Goal: Task Accomplishment & Management: Use online tool/utility

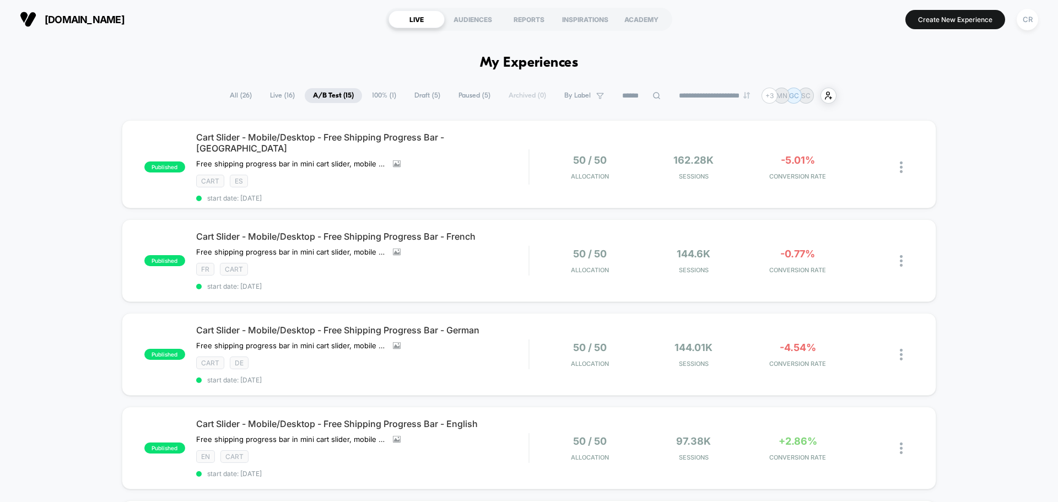
click at [577, 94] on span "By Label" at bounding box center [577, 95] width 26 height 8
click at [533, 190] on span at bounding box center [529, 188] width 11 height 11
click at [532, 249] on span at bounding box center [529, 246] width 11 height 11
drag, startPoint x: 529, startPoint y: 262, endPoint x: 533, endPoint y: 278, distance: 16.9
click at [529, 263] on span at bounding box center [529, 265] width 11 height 11
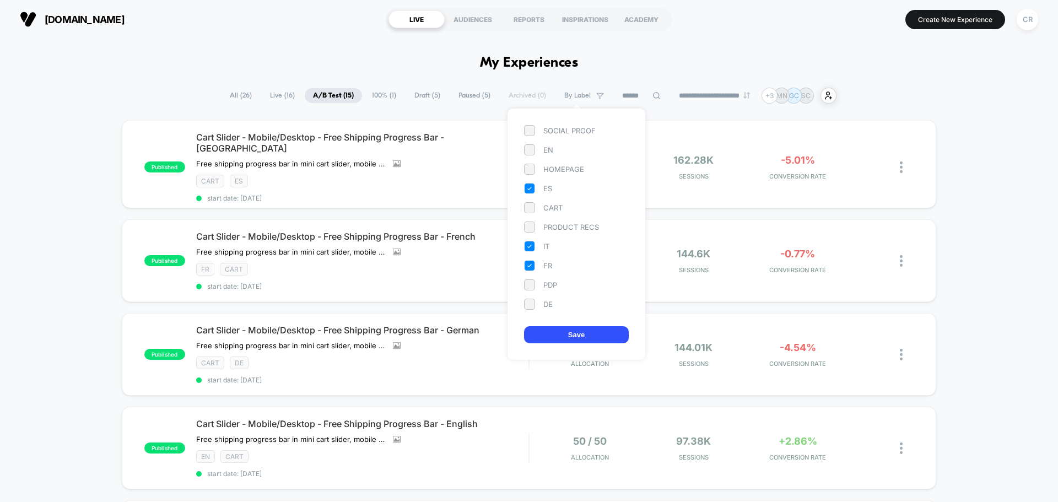
click at [532, 302] on span at bounding box center [529, 304] width 11 height 11
click at [562, 333] on button "Save" at bounding box center [576, 334] width 105 height 17
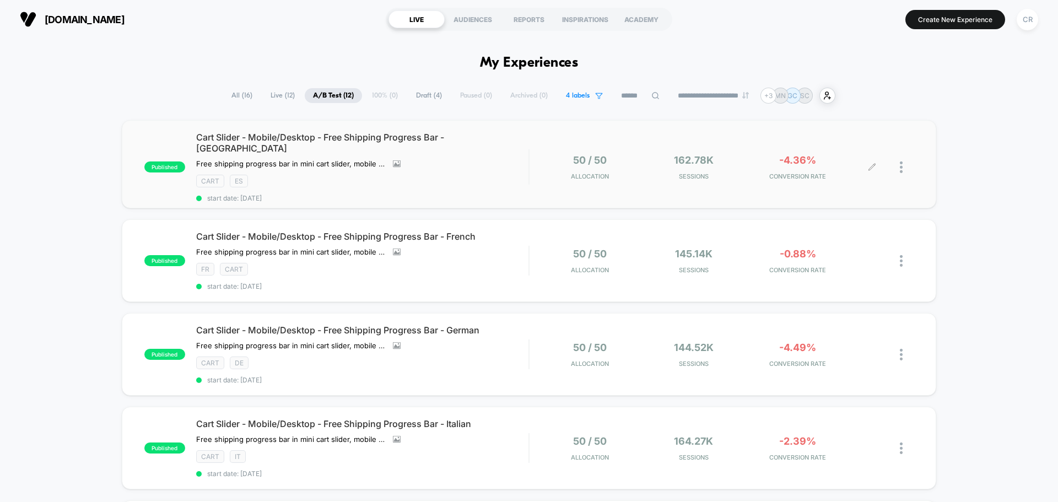
click at [898, 165] on div at bounding box center [892, 167] width 41 height 26
click at [901, 163] on img at bounding box center [900, 167] width 3 height 12
click at [852, 150] on div "Pause" at bounding box center [844, 149] width 99 height 25
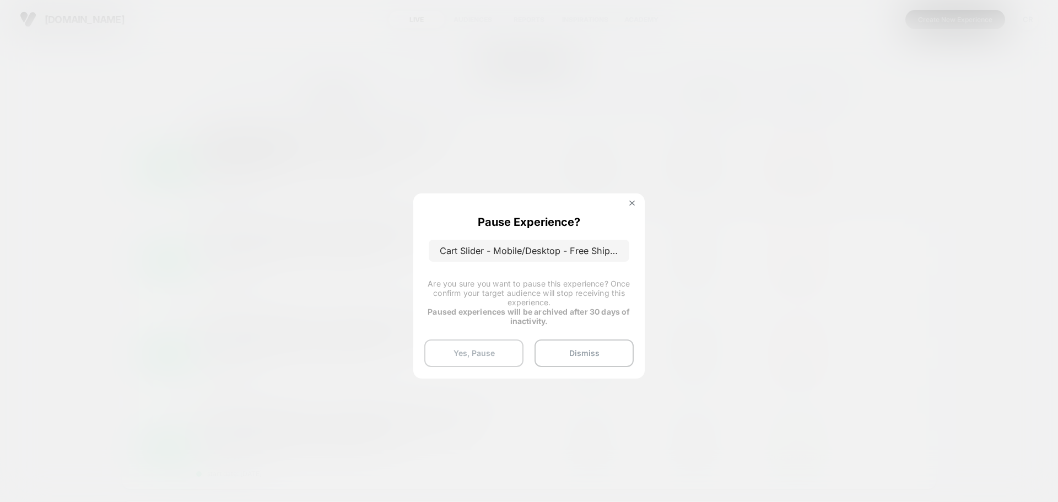
click at [503, 351] on button "Yes, Pause" at bounding box center [473, 353] width 99 height 28
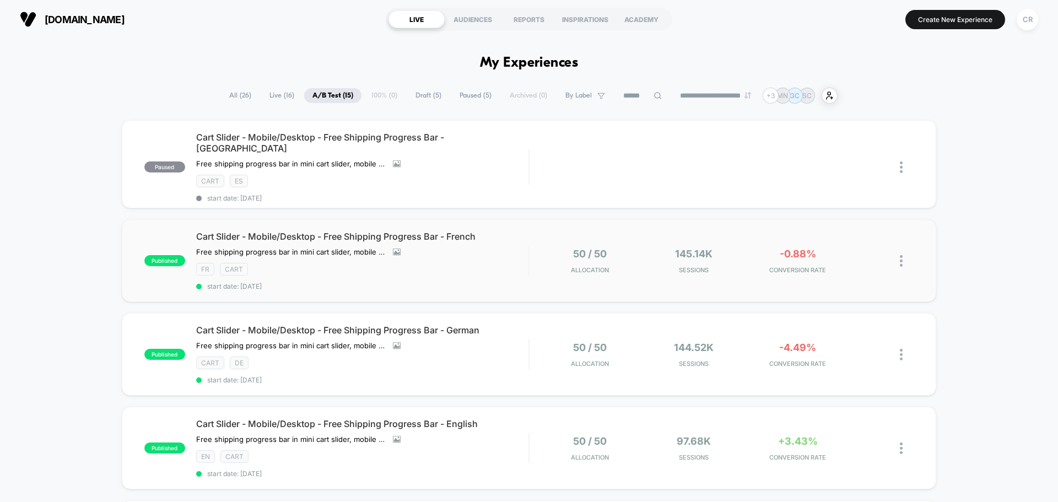
click at [899, 255] on img at bounding box center [900, 261] width 3 height 12
click at [849, 242] on div "Pause" at bounding box center [844, 242] width 99 height 25
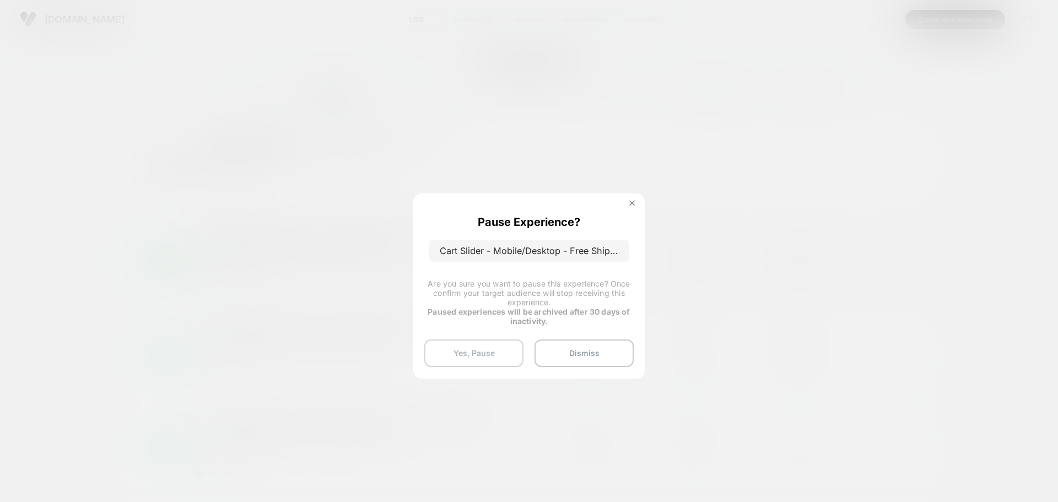
click at [476, 345] on button "Yes, Pause" at bounding box center [473, 353] width 99 height 28
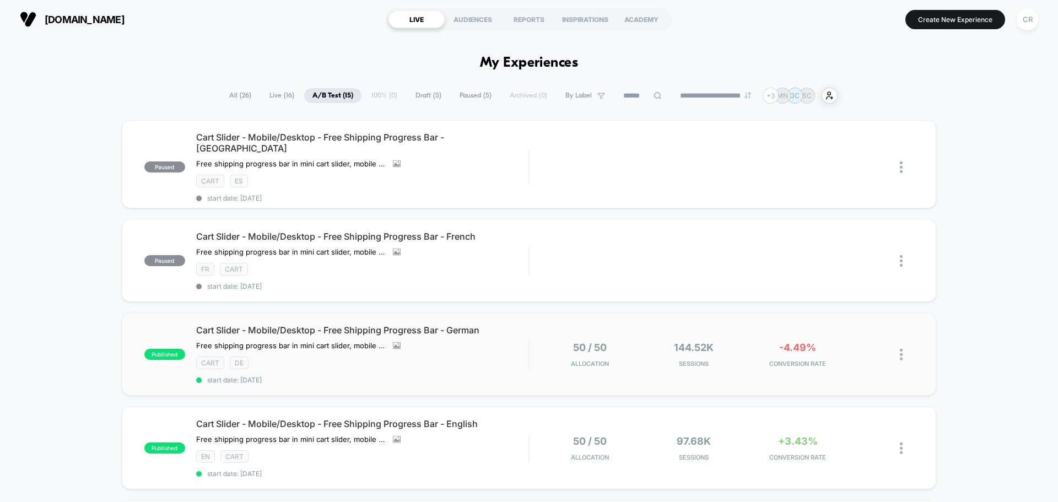
click at [899, 349] on img at bounding box center [900, 355] width 3 height 12
click at [837, 341] on div "Pause" at bounding box center [844, 336] width 99 height 25
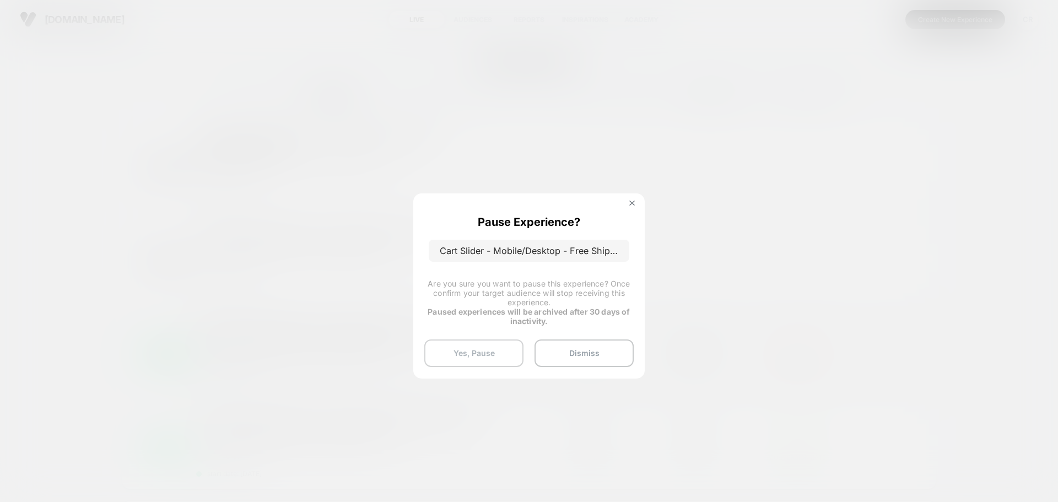
click at [486, 351] on button "Yes, Pause" at bounding box center [473, 353] width 99 height 28
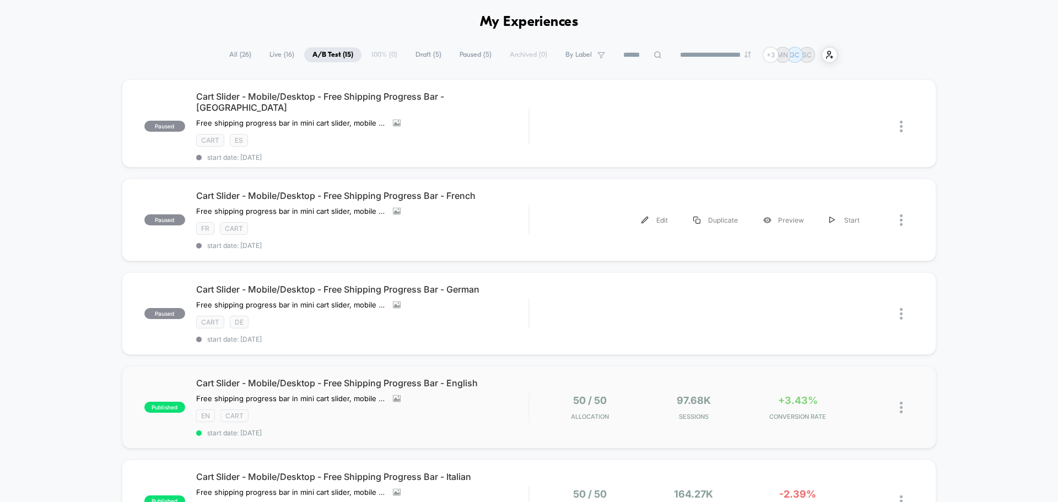
scroll to position [165, 0]
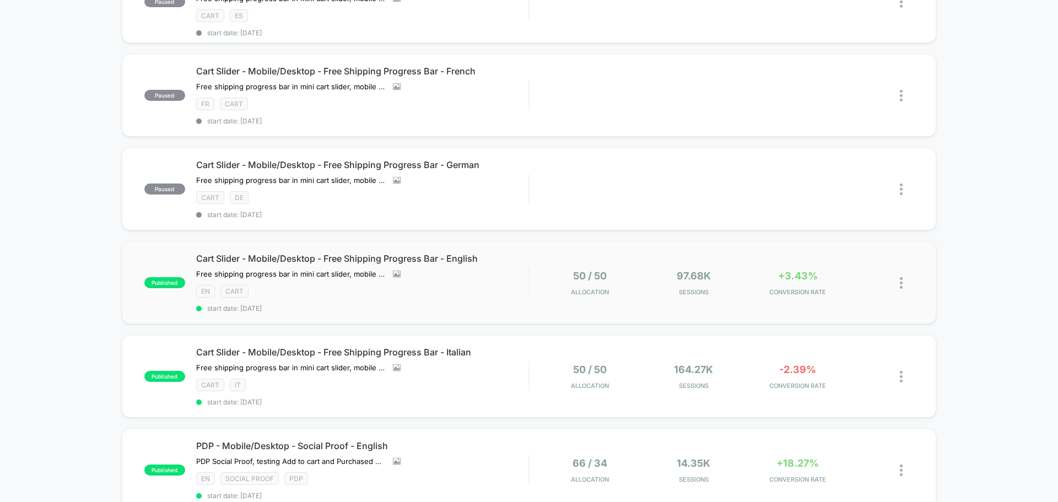
click at [900, 277] on img at bounding box center [900, 283] width 3 height 12
click at [831, 260] on div "Pause" at bounding box center [844, 264] width 99 height 25
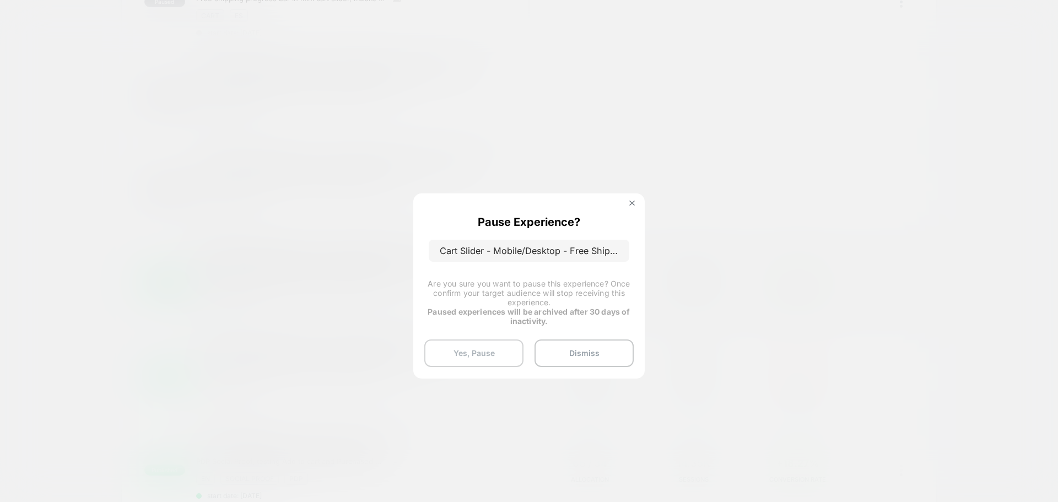
click at [500, 356] on button "Yes, Pause" at bounding box center [473, 353] width 99 height 28
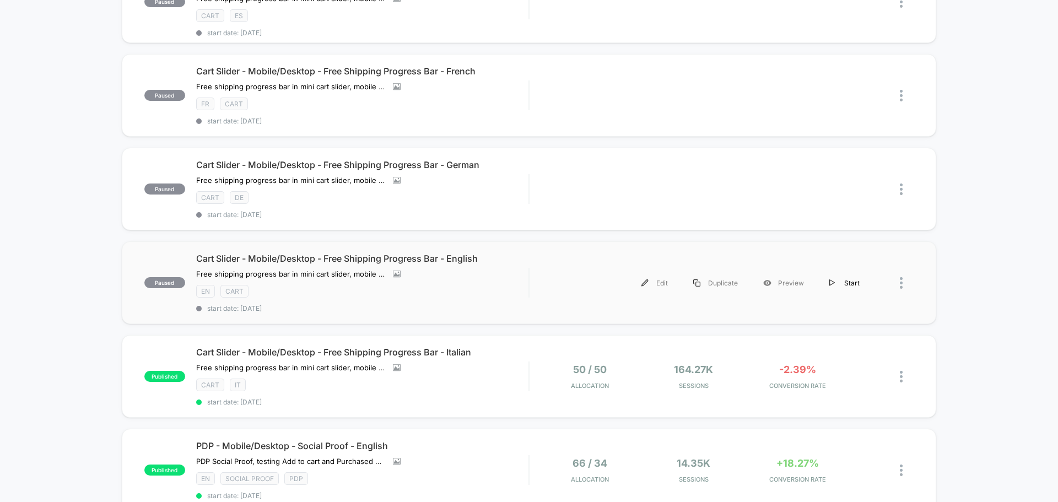
click at [841, 273] on div "Start" at bounding box center [844, 282] width 56 height 25
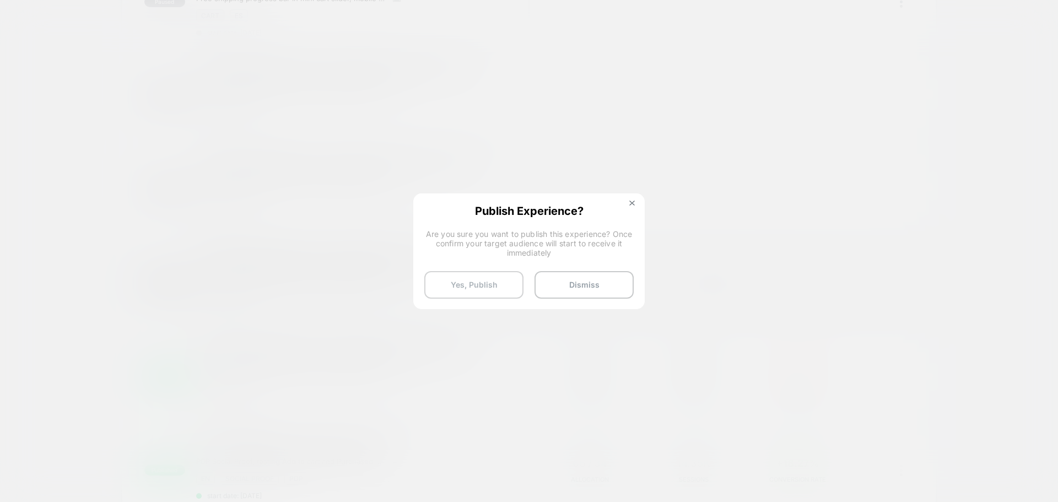
click at [477, 290] on button "Yes, Publish" at bounding box center [473, 285] width 99 height 28
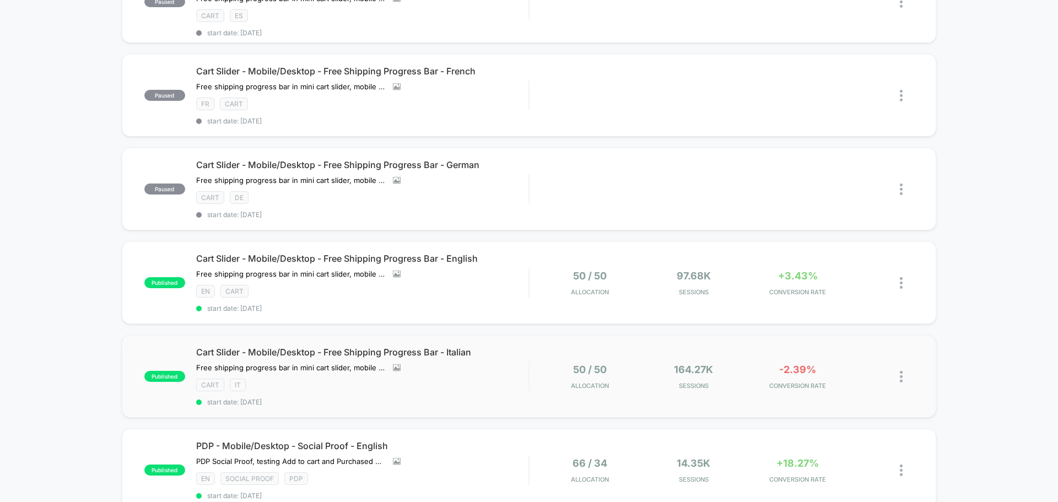
click at [900, 371] on img at bounding box center [900, 377] width 3 height 12
click at [859, 359] on div "Pause" at bounding box center [844, 358] width 99 height 25
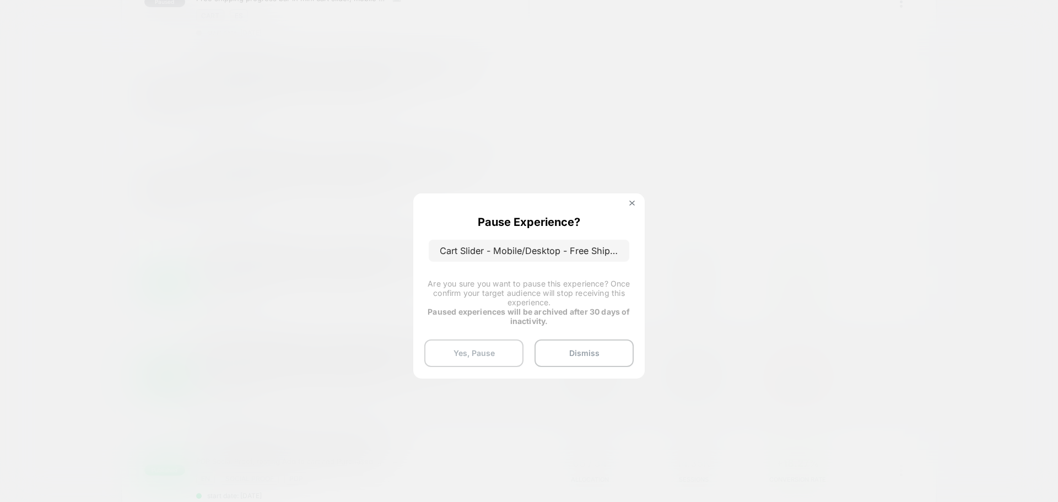
click at [476, 351] on button "Yes, Pause" at bounding box center [473, 353] width 99 height 28
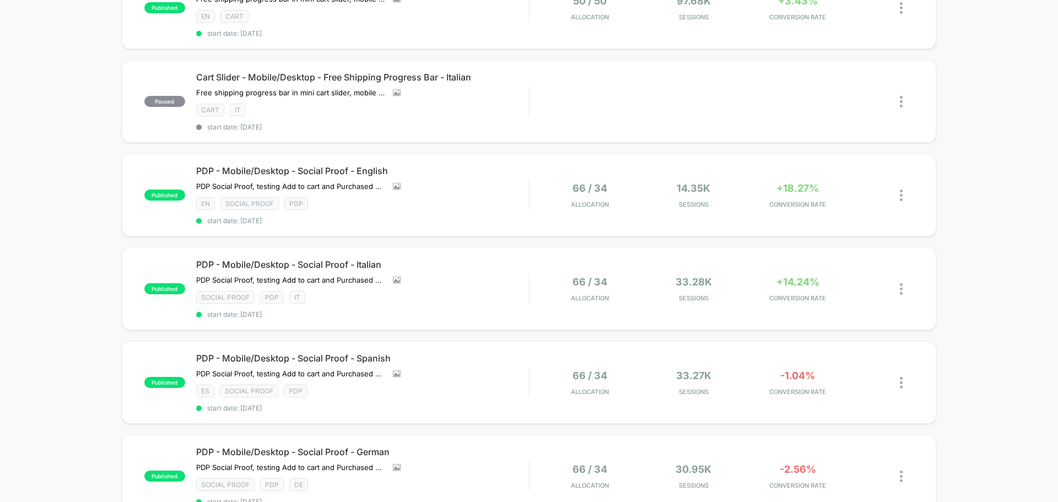
scroll to position [441, 0]
click at [899, 283] on img at bounding box center [900, 289] width 3 height 12
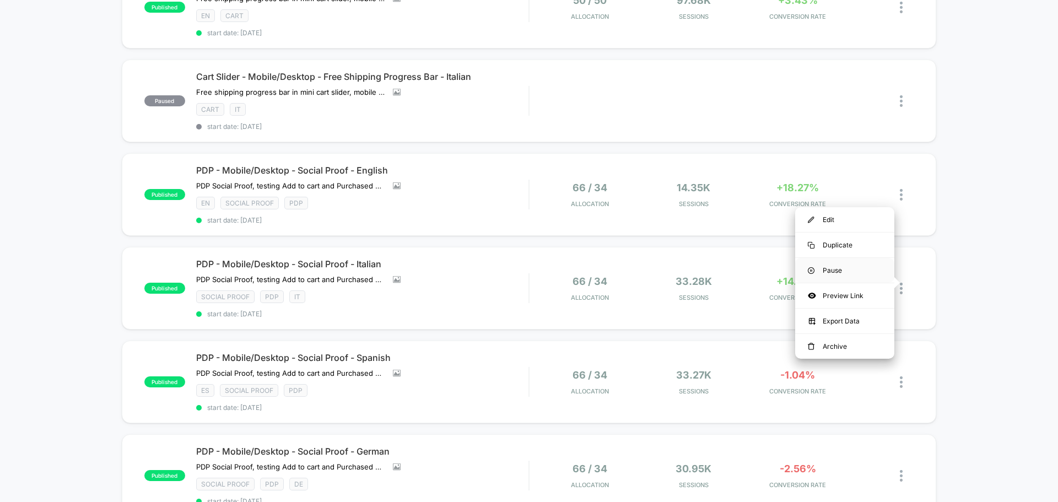
click at [855, 273] on div "Pause" at bounding box center [844, 270] width 99 height 25
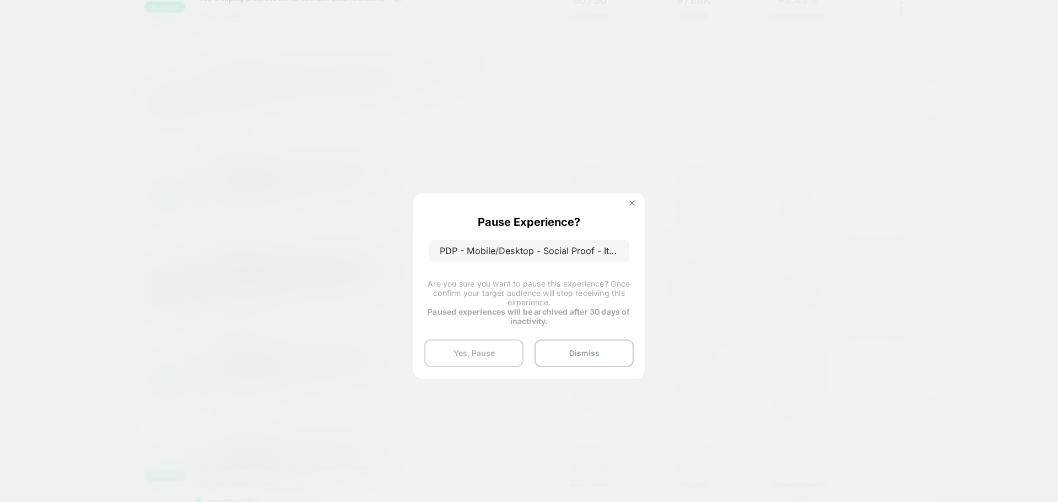
click at [483, 344] on button "Yes, Pause" at bounding box center [473, 353] width 99 height 28
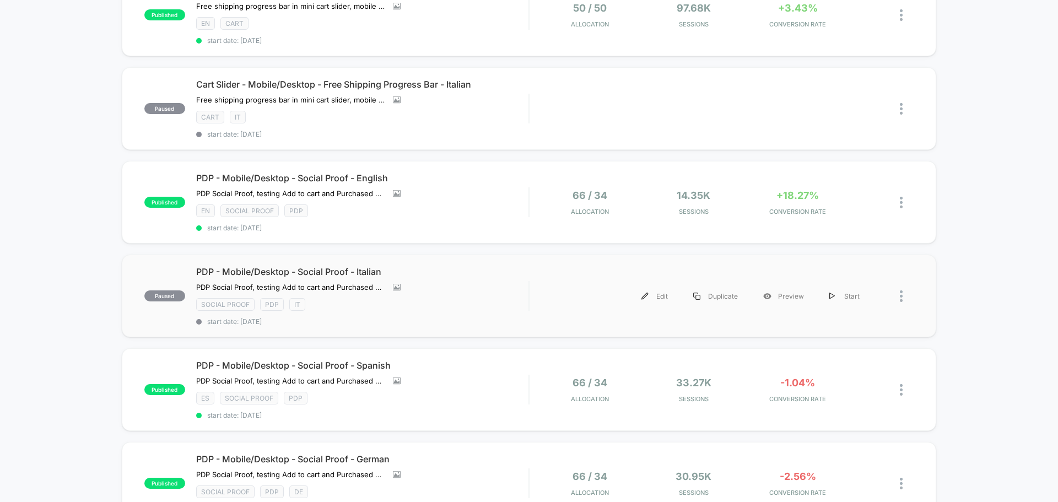
scroll to position [551, 0]
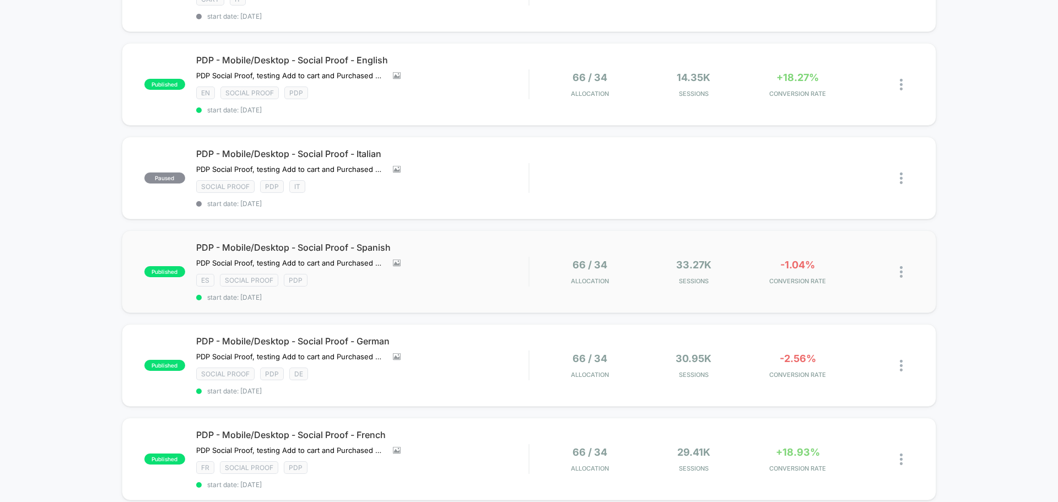
click at [902, 266] on img at bounding box center [900, 272] width 3 height 12
click at [853, 253] on div "Pause" at bounding box center [844, 253] width 99 height 25
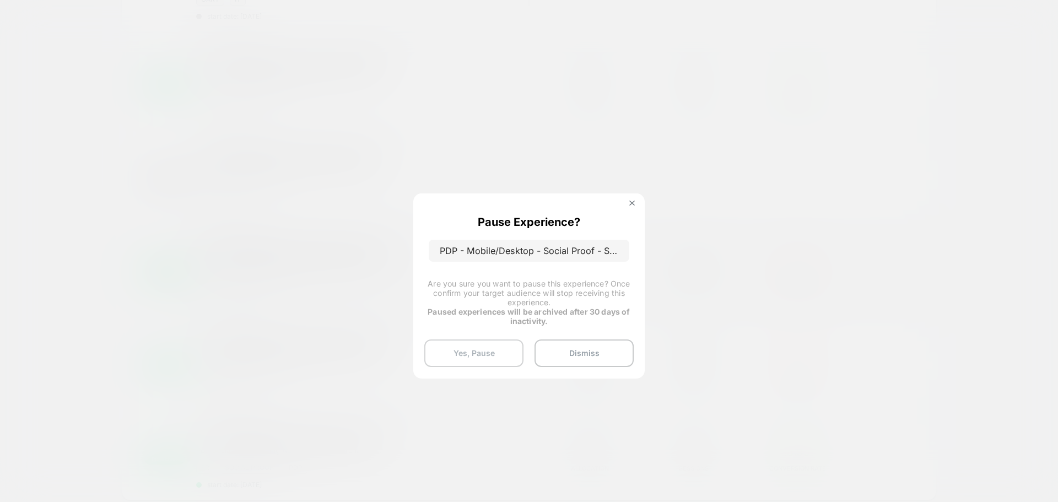
click at [495, 345] on button "Yes, Pause" at bounding box center [473, 353] width 99 height 28
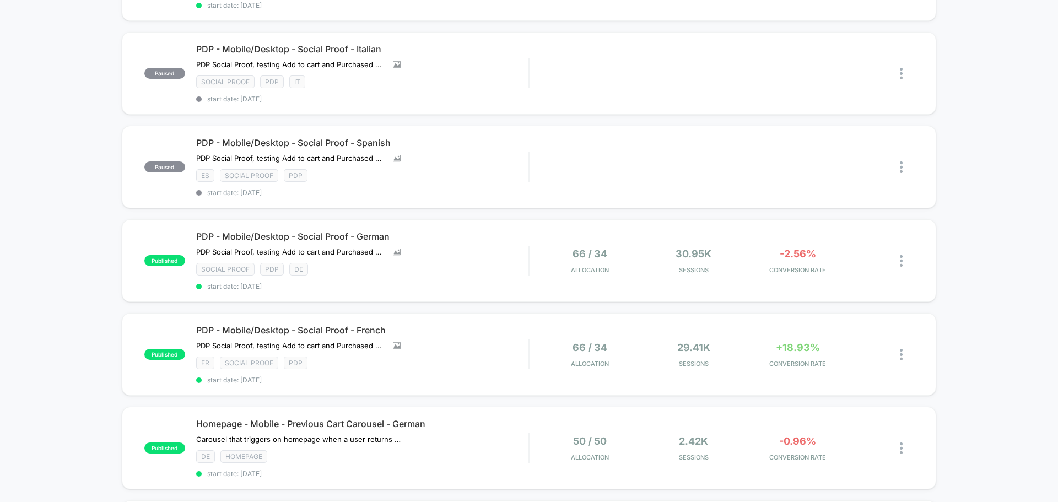
scroll to position [661, 0]
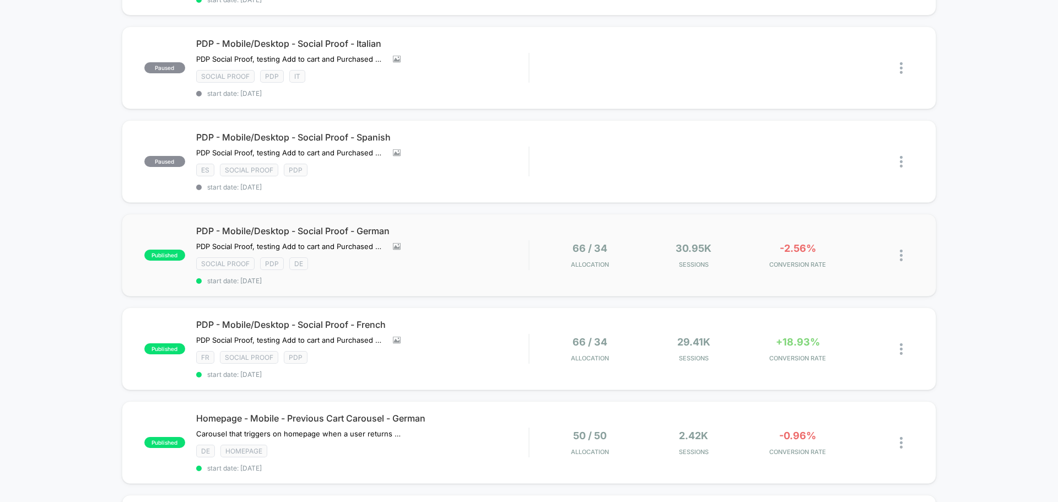
click at [902, 251] on img at bounding box center [900, 256] width 3 height 12
click at [846, 242] on div "Pause" at bounding box center [844, 237] width 99 height 25
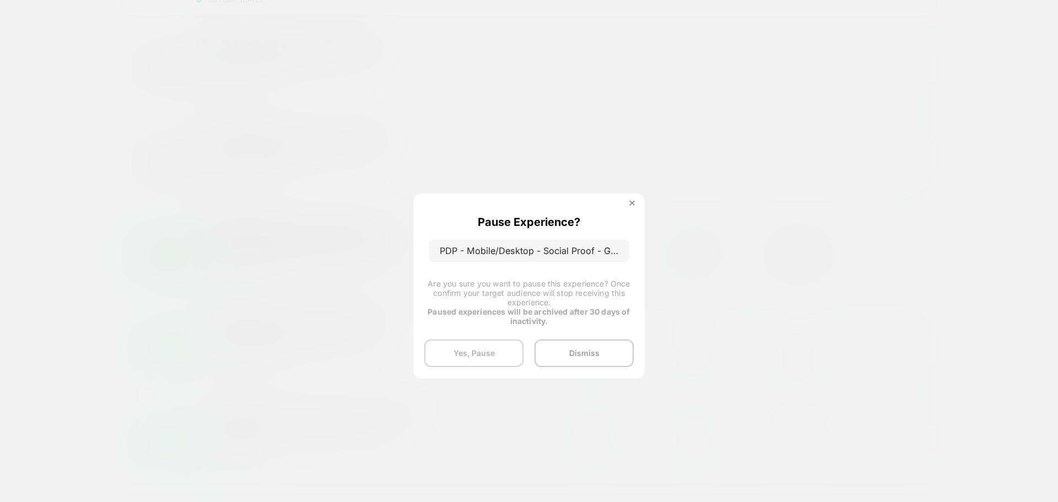
click at [465, 351] on button "Yes, Pause" at bounding box center [473, 353] width 99 height 28
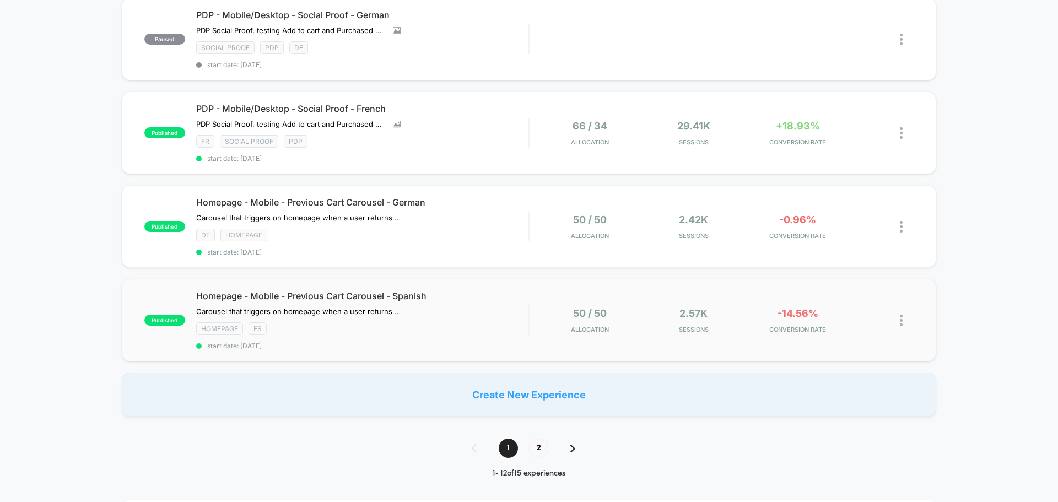
scroll to position [881, 0]
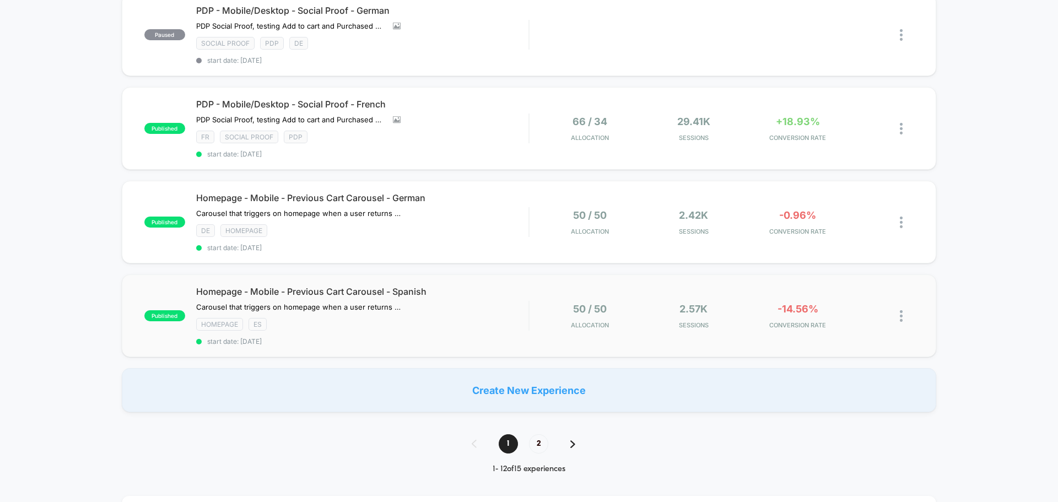
click at [902, 310] on img at bounding box center [900, 316] width 3 height 12
click at [838, 295] on div "Pause" at bounding box center [844, 297] width 99 height 25
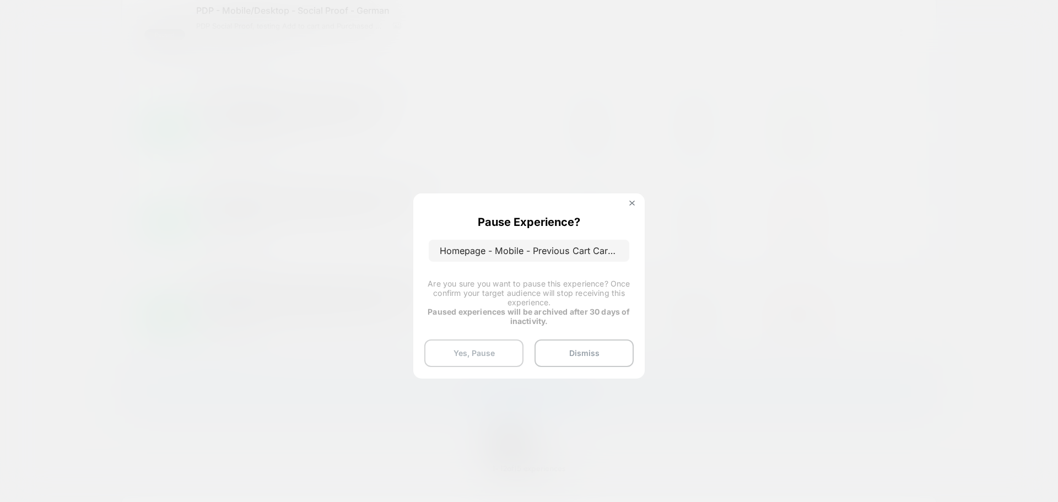
click at [476, 347] on button "Yes, Pause" at bounding box center [473, 353] width 99 height 28
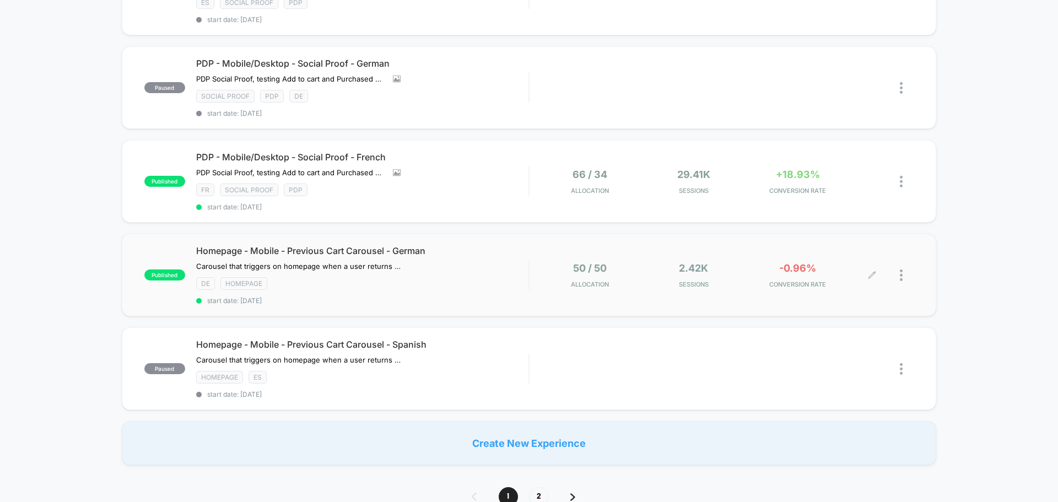
scroll to position [826, 0]
click at [902, 273] on img at bounding box center [900, 278] width 3 height 12
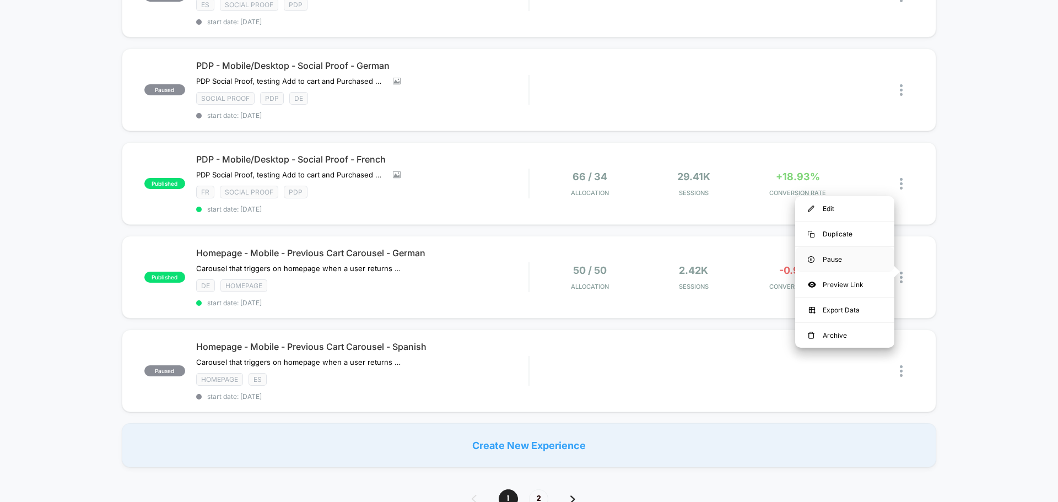
click at [850, 265] on div "Pause" at bounding box center [844, 259] width 99 height 25
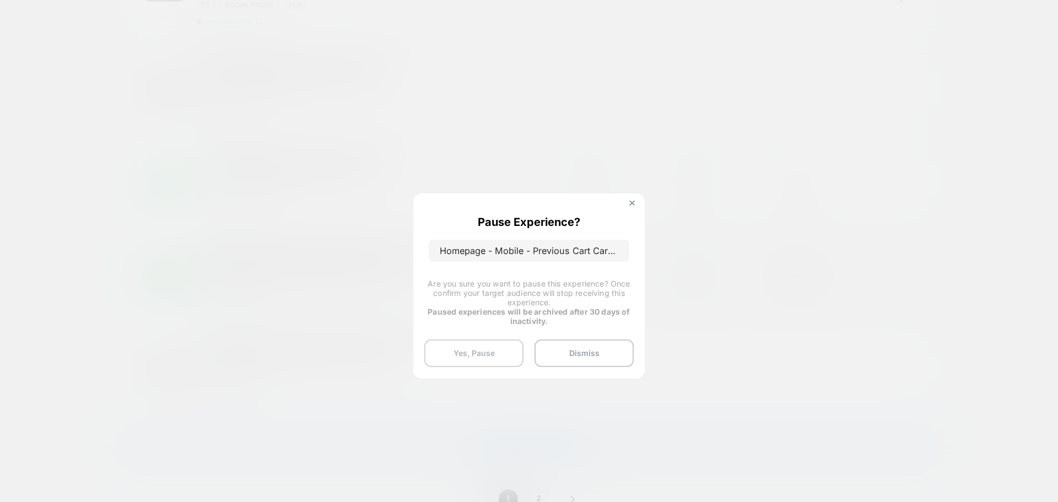
click at [496, 343] on button "Yes, Pause" at bounding box center [473, 353] width 99 height 28
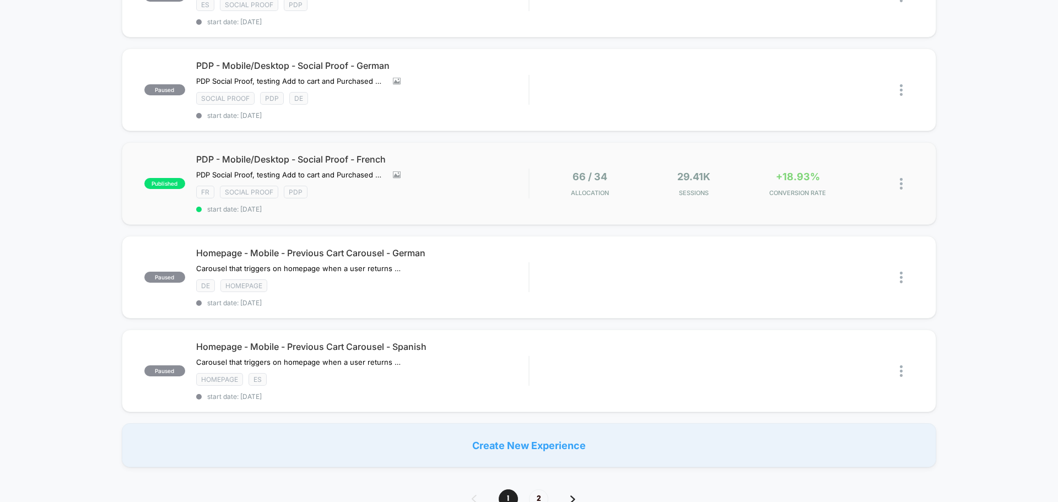
click at [902, 180] on img at bounding box center [900, 184] width 3 height 12
click at [844, 170] on div "Pause" at bounding box center [844, 165] width 99 height 25
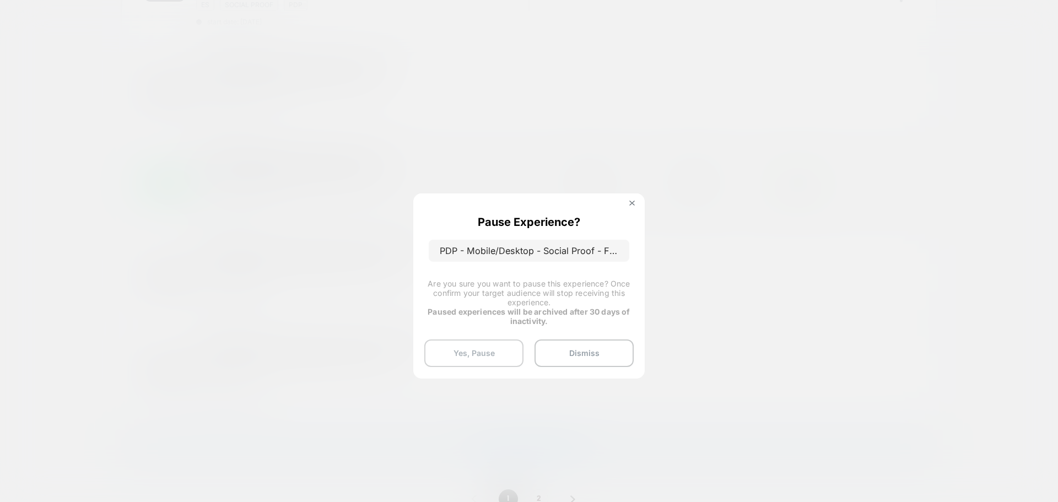
click at [485, 339] on div "Pause Experience? PDP - Mobile/Desktop - Social Proof - French Are you sure you…" at bounding box center [528, 285] width 231 height 185
click at [484, 346] on button "Yes, Pause" at bounding box center [473, 353] width 99 height 28
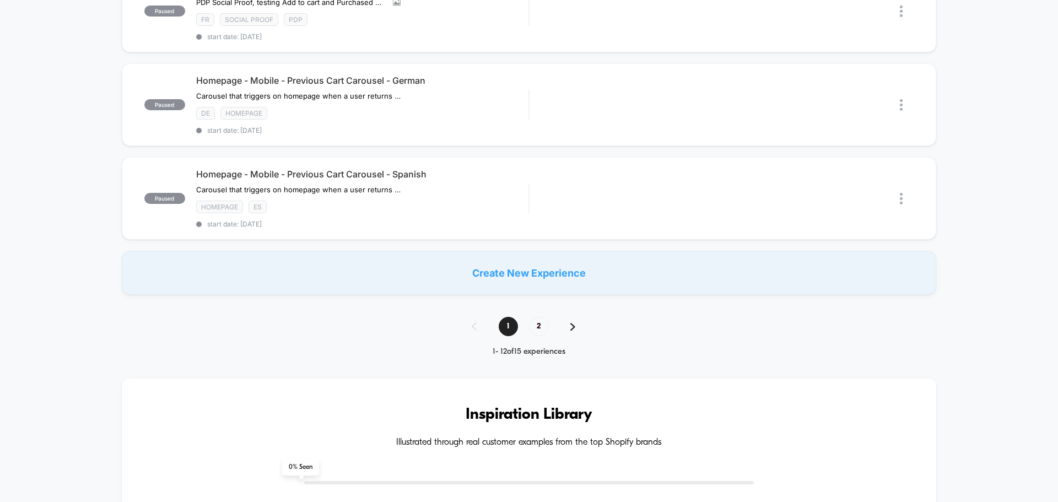
scroll to position [1102, 0]
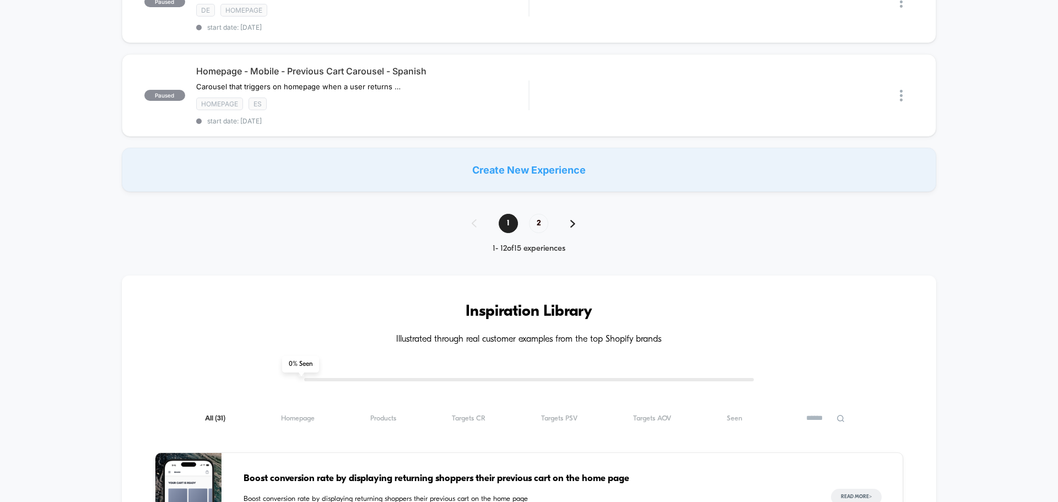
click at [571, 220] on img at bounding box center [572, 224] width 5 height 8
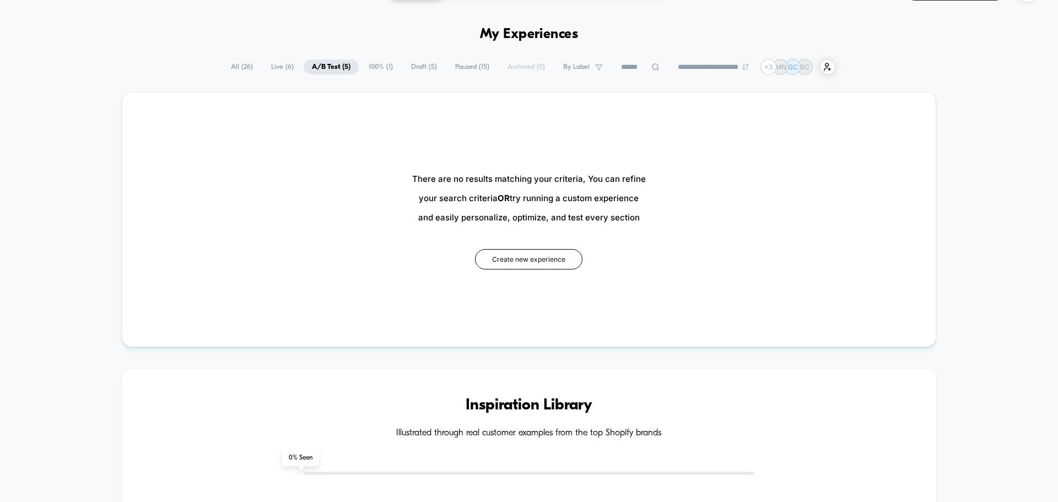
scroll to position [55, 0]
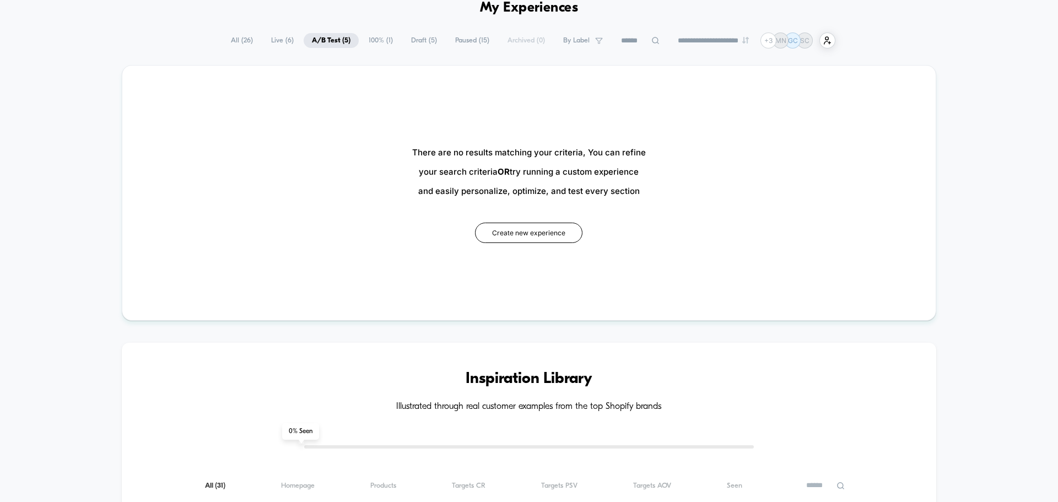
click at [321, 45] on span "A/B Test ( 5 )" at bounding box center [330, 40] width 55 height 15
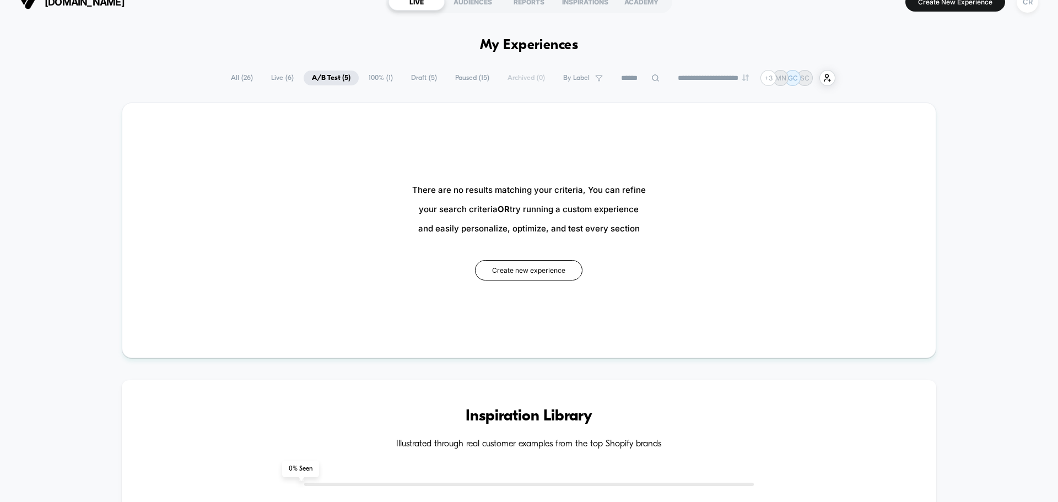
scroll to position [0, 0]
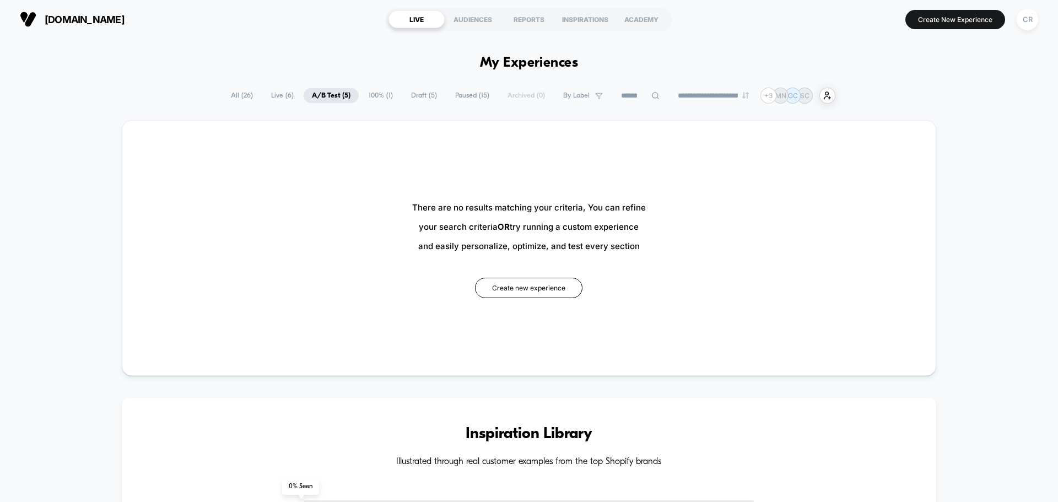
click at [284, 94] on span "Live ( 6 )" at bounding box center [282, 95] width 39 height 15
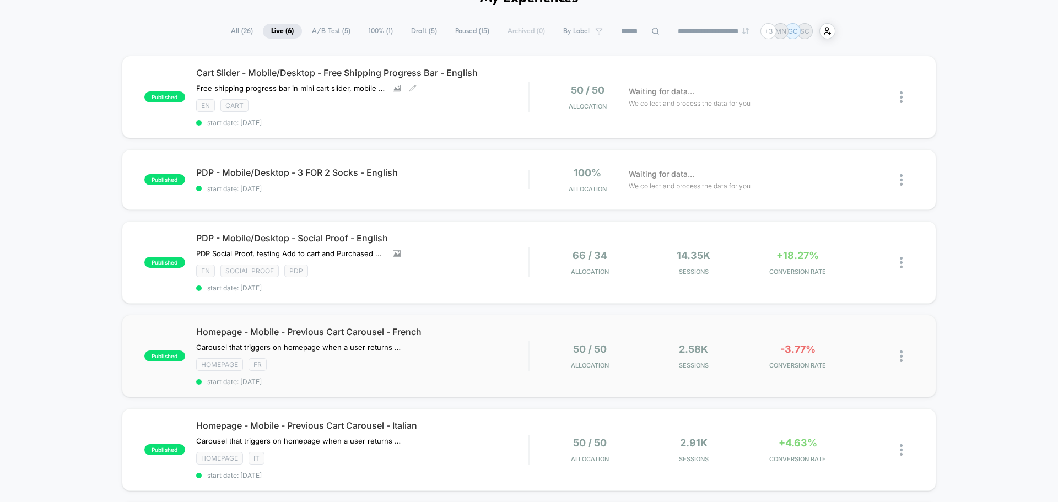
scroll to position [220, 0]
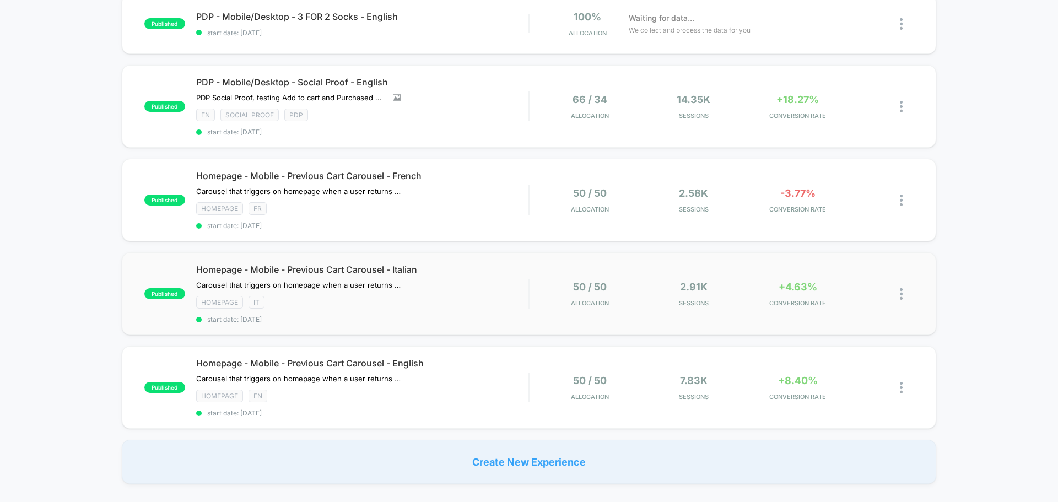
click at [902, 294] on img at bounding box center [900, 294] width 3 height 12
click at [820, 281] on div "Pause" at bounding box center [844, 281] width 99 height 25
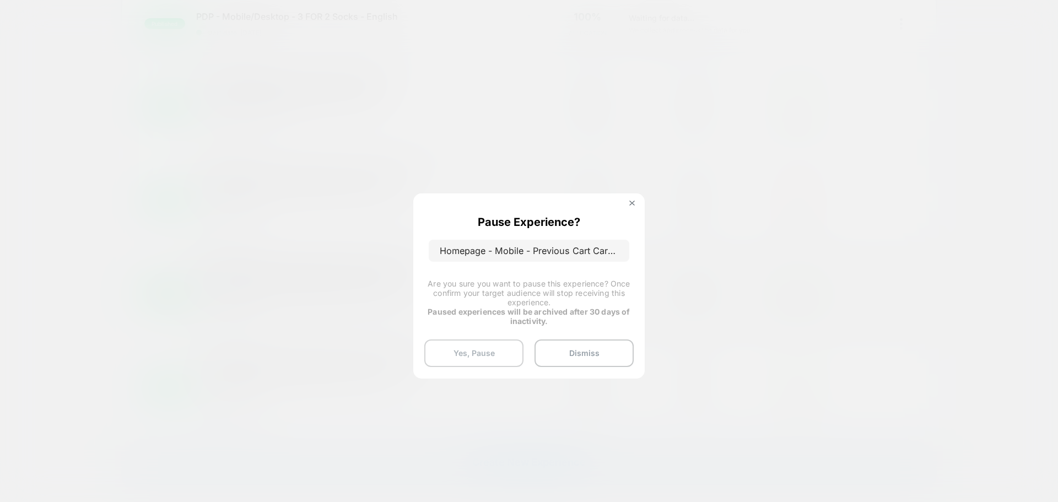
click at [496, 343] on button "Yes, Pause" at bounding box center [473, 353] width 99 height 28
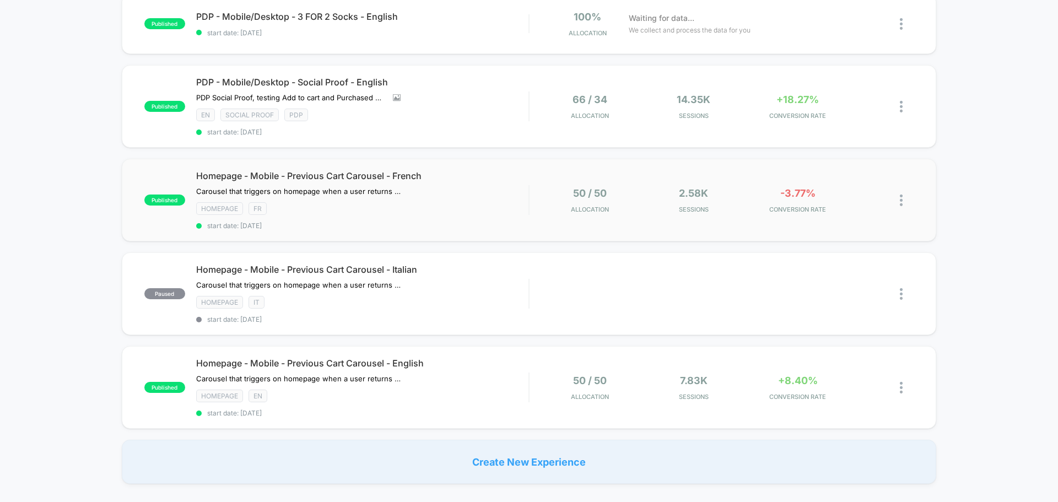
click at [900, 199] on img at bounding box center [900, 200] width 3 height 12
click at [830, 191] on div "Pause" at bounding box center [844, 187] width 99 height 25
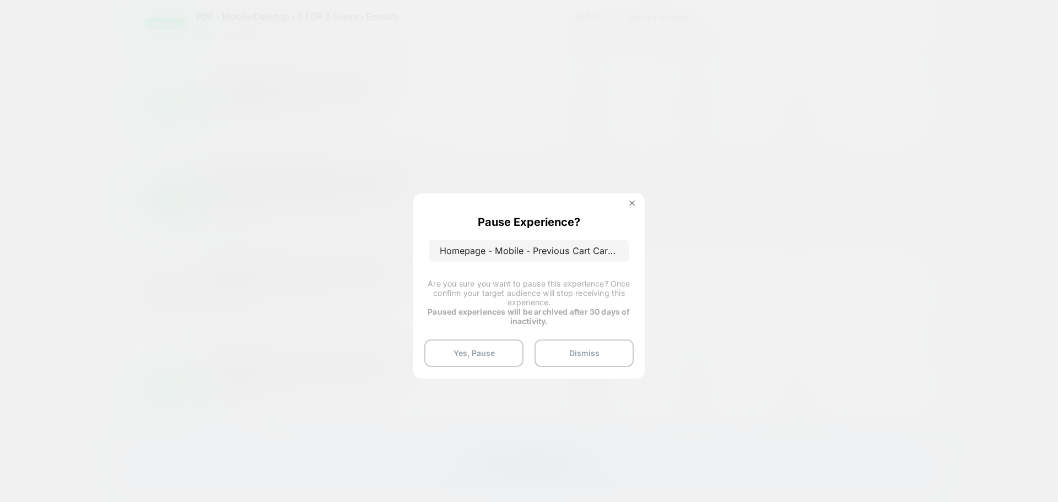
click at [490, 334] on div "Pause Experience? Homepage - Mobile - Previous Cart Carousel - French Are you s…" at bounding box center [528, 285] width 231 height 185
click at [487, 344] on button "Yes, Pause" at bounding box center [473, 353] width 99 height 28
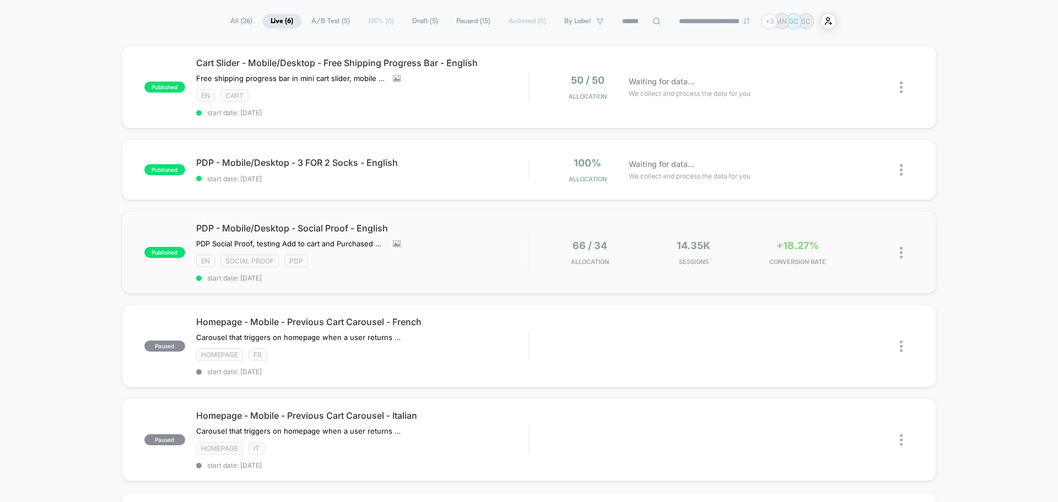
scroll to position [55, 0]
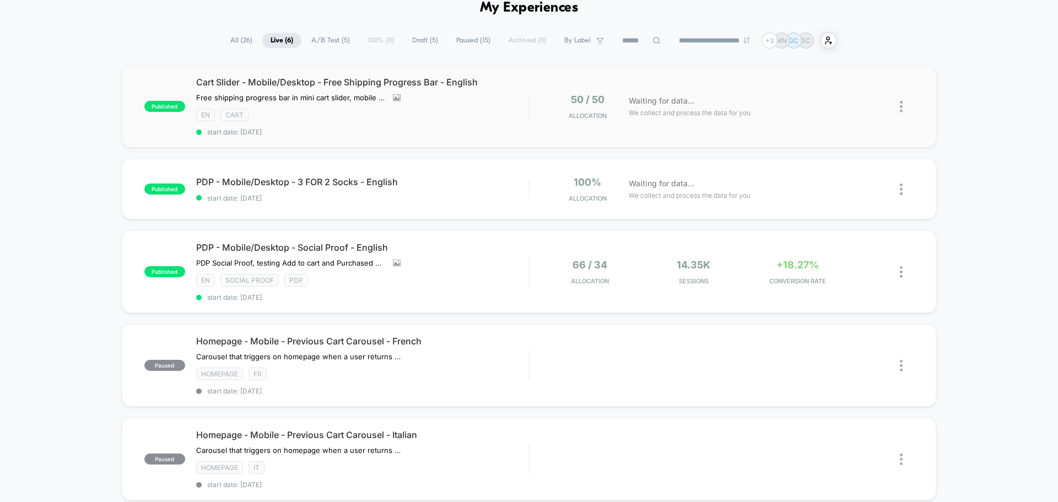
click at [901, 109] on img at bounding box center [900, 107] width 3 height 12
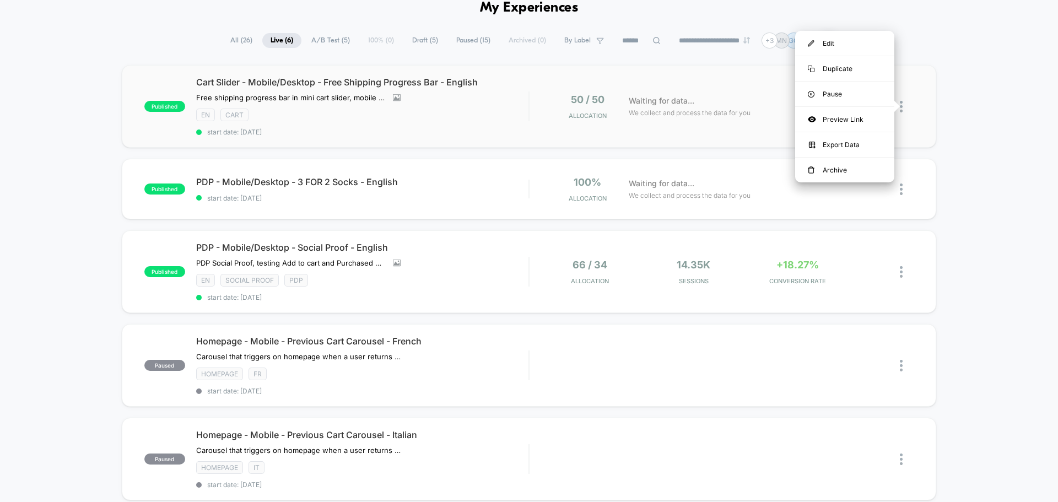
click at [669, 110] on span "We collect and process the data for you" at bounding box center [689, 112] width 122 height 10
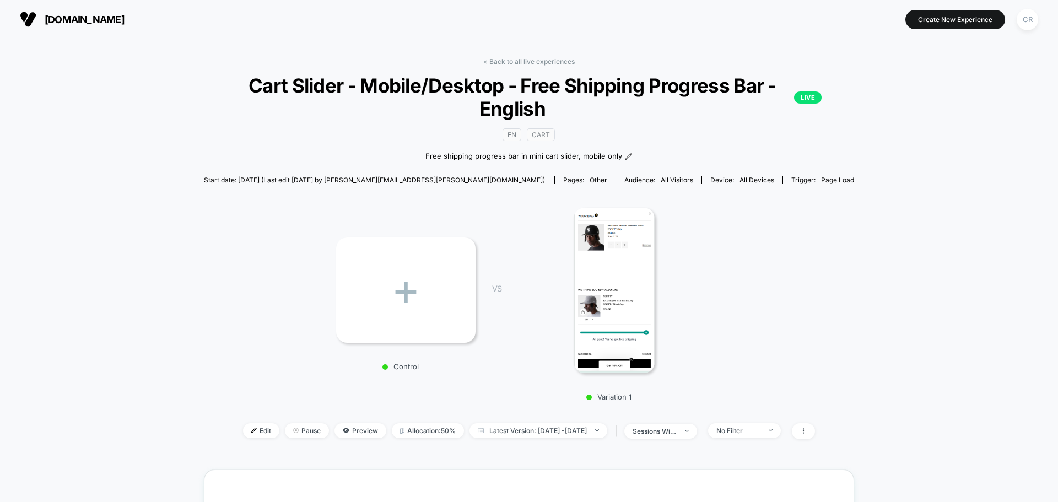
click at [94, 17] on span "neweracap.eu" at bounding box center [85, 20] width 80 height 12
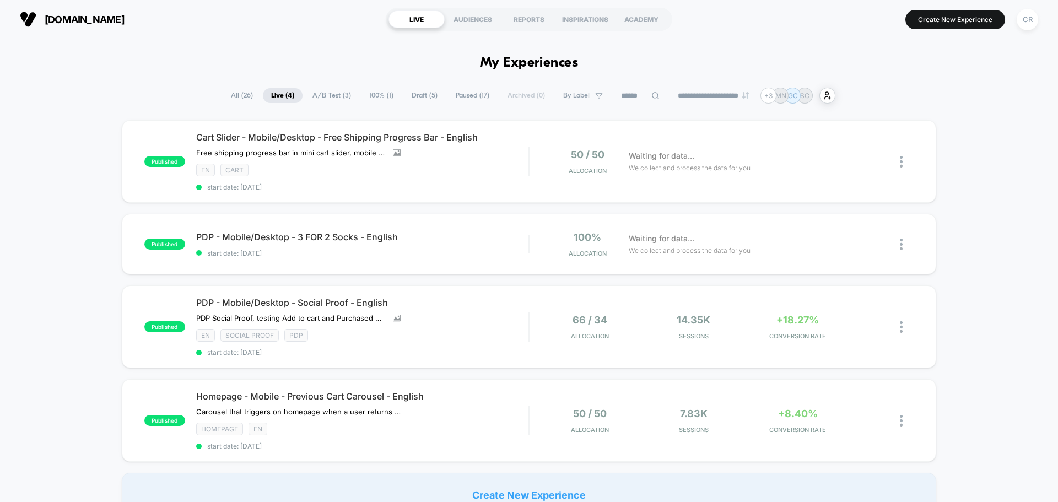
click at [578, 96] on span "By Label" at bounding box center [576, 95] width 26 height 8
click at [455, 91] on span "Paused ( 17 )" at bounding box center [472, 95] width 50 height 15
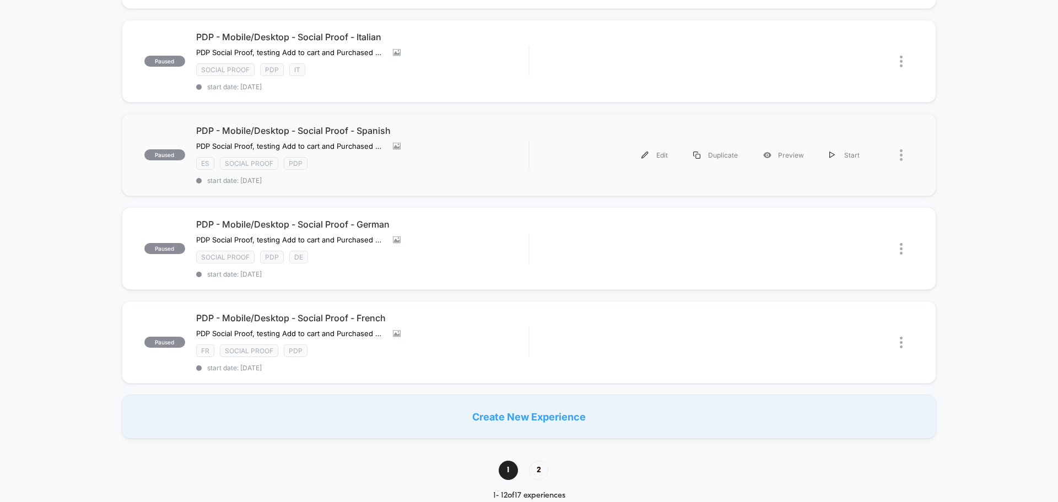
scroll to position [771, 0]
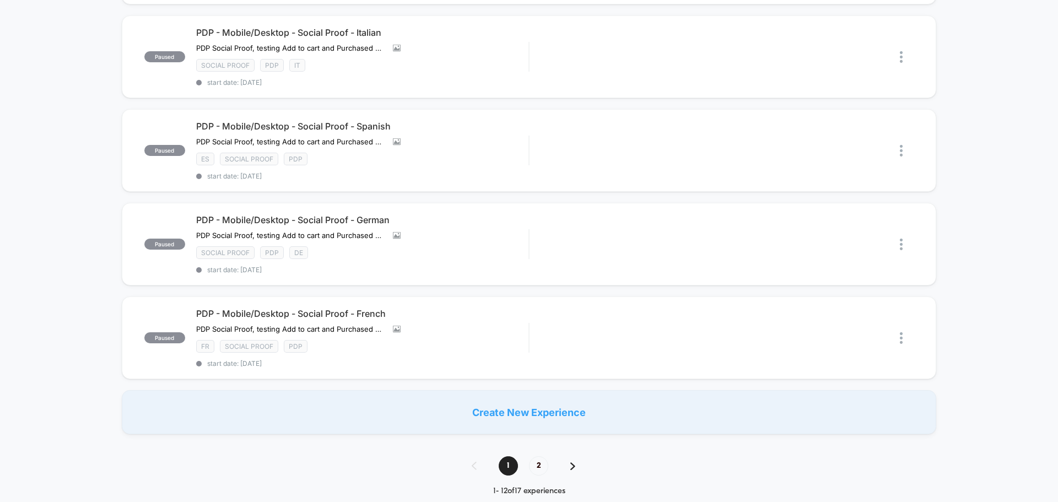
click at [572, 464] on div "1 2" at bounding box center [528, 465] width 137 height 19
click at [572, 462] on img at bounding box center [572, 466] width 5 height 8
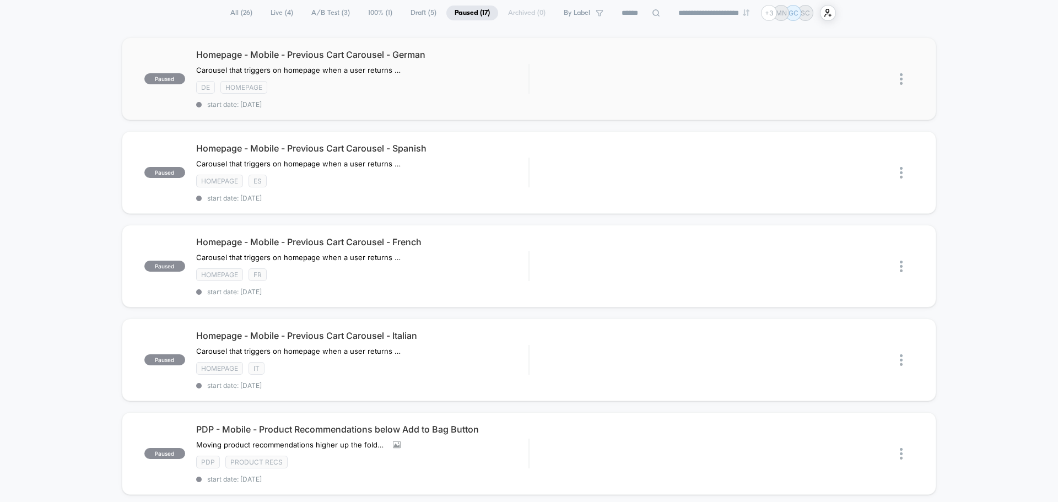
scroll to position [0, 0]
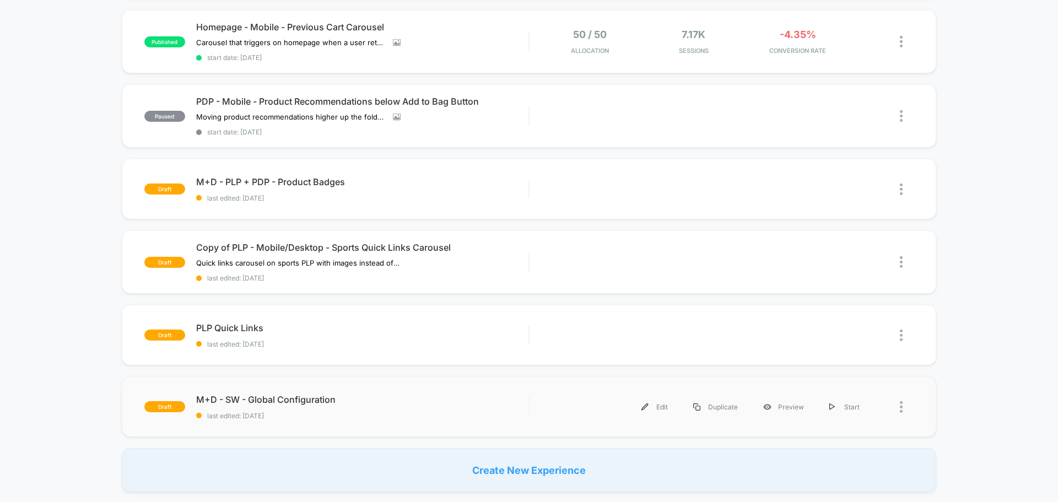
scroll to position [606, 0]
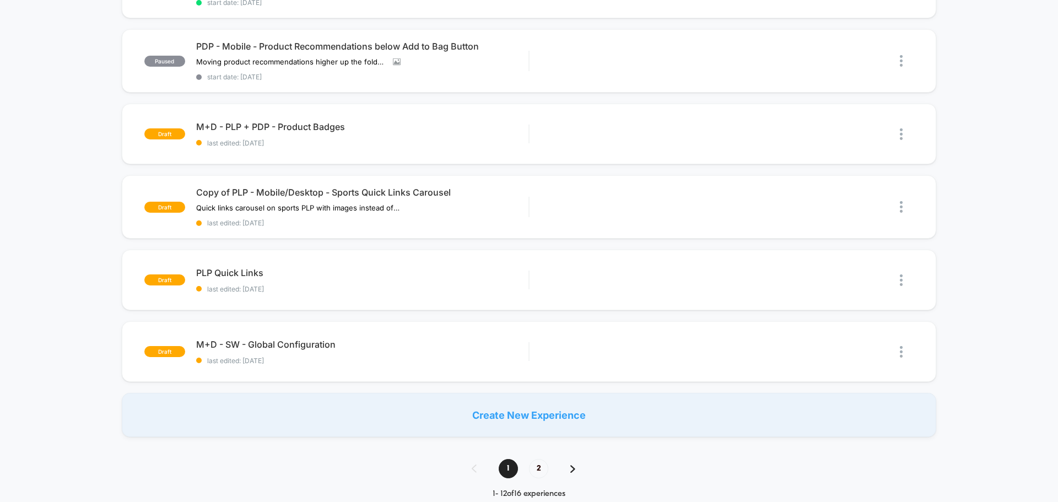
click at [573, 467] on img at bounding box center [572, 469] width 5 height 8
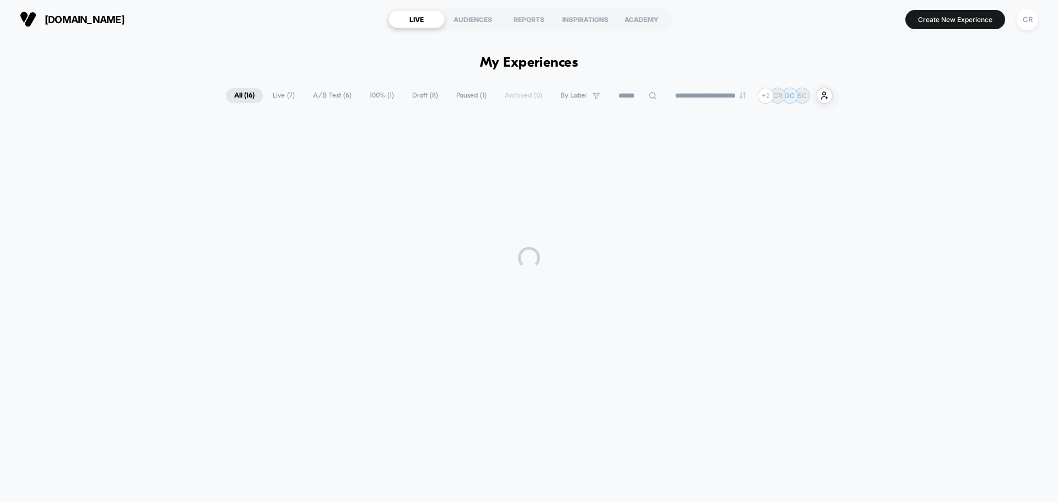
scroll to position [0, 0]
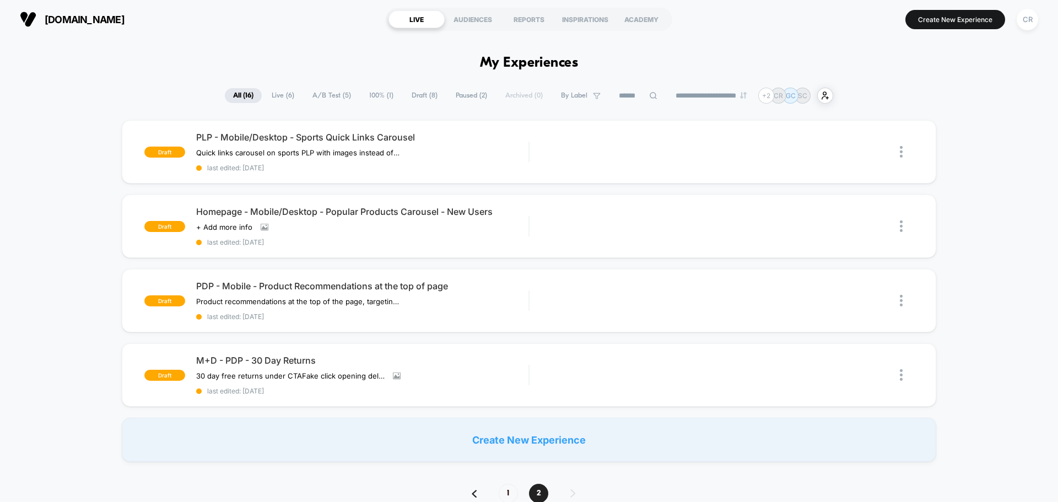
click at [421, 95] on span "Draft ( 8 )" at bounding box center [424, 95] width 42 height 15
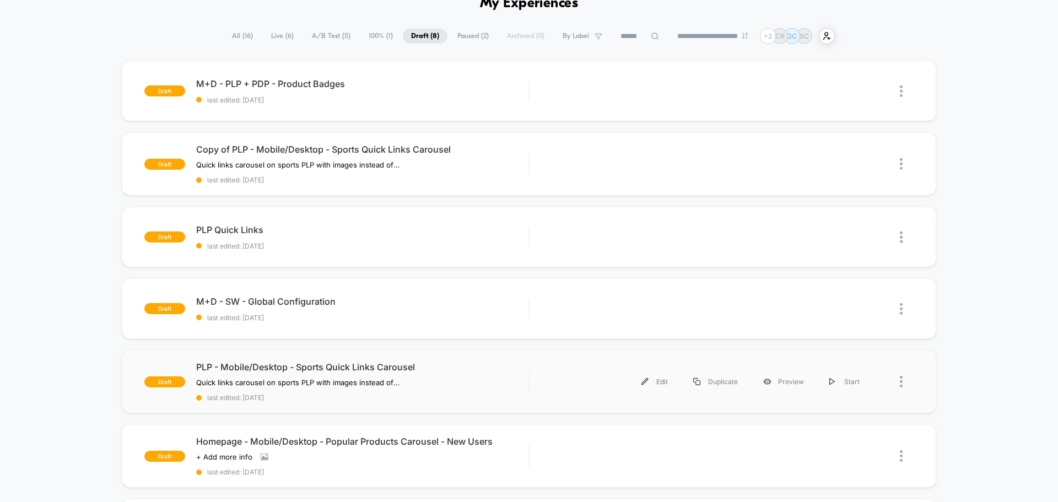
scroll to position [55, 0]
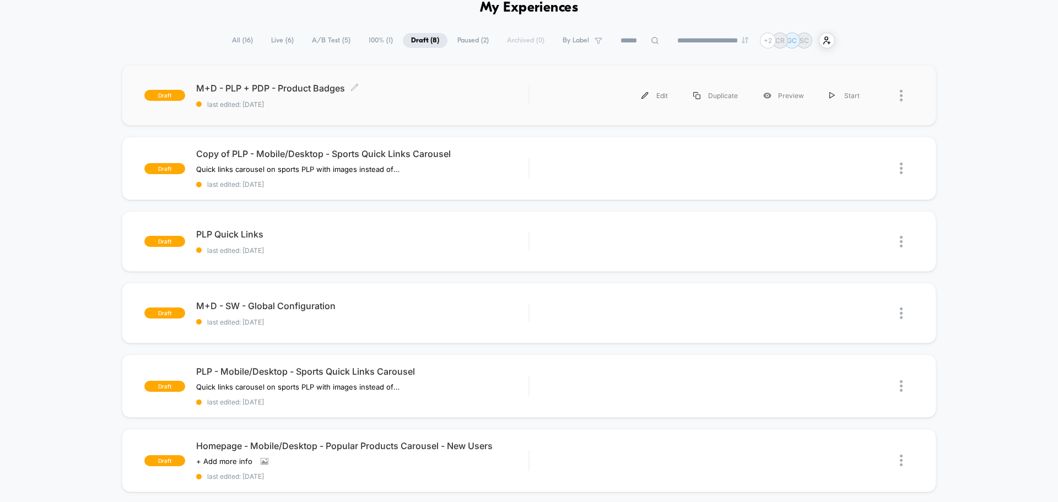
click at [377, 102] on span "last edited: [DATE]" at bounding box center [362, 104] width 332 height 8
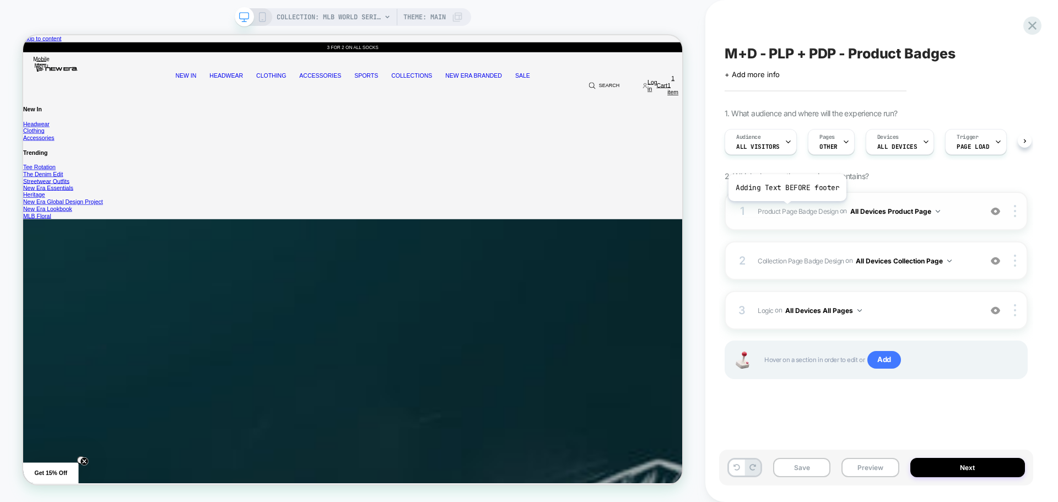
scroll to position [0, 1]
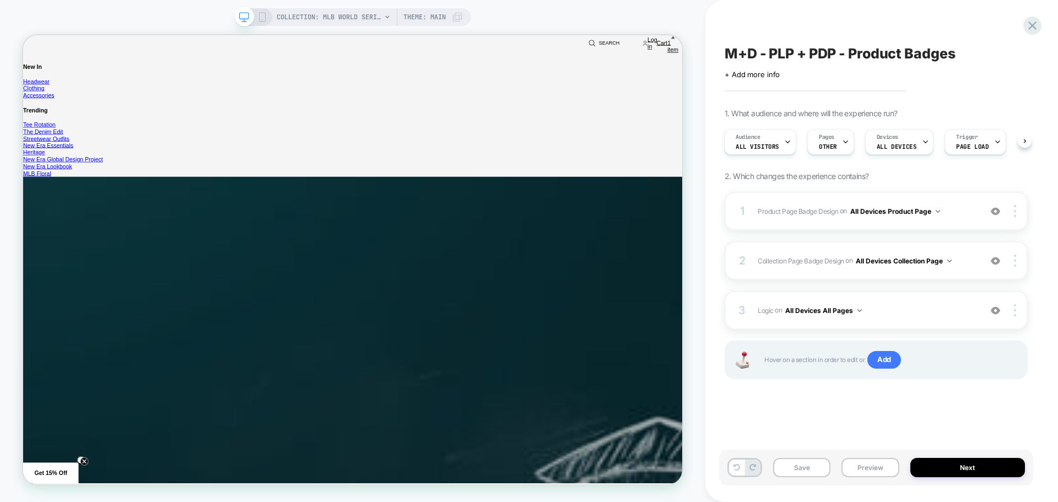
scroll to position [165, 0]
click at [1001, 215] on div at bounding box center [995, 211] width 21 height 12
click at [999, 213] on img at bounding box center [994, 211] width 9 height 9
click at [997, 260] on img at bounding box center [994, 260] width 9 height 9
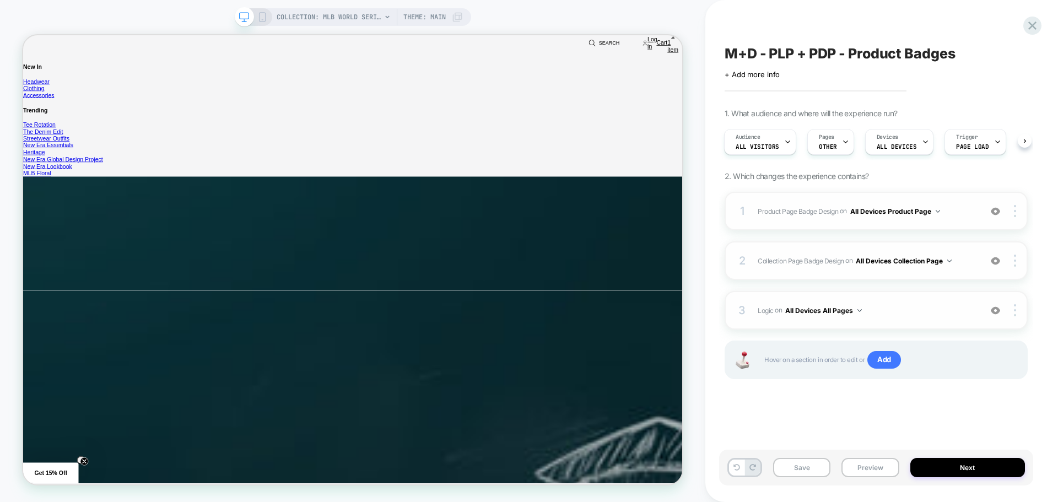
click at [996, 310] on img at bounding box center [994, 310] width 9 height 9
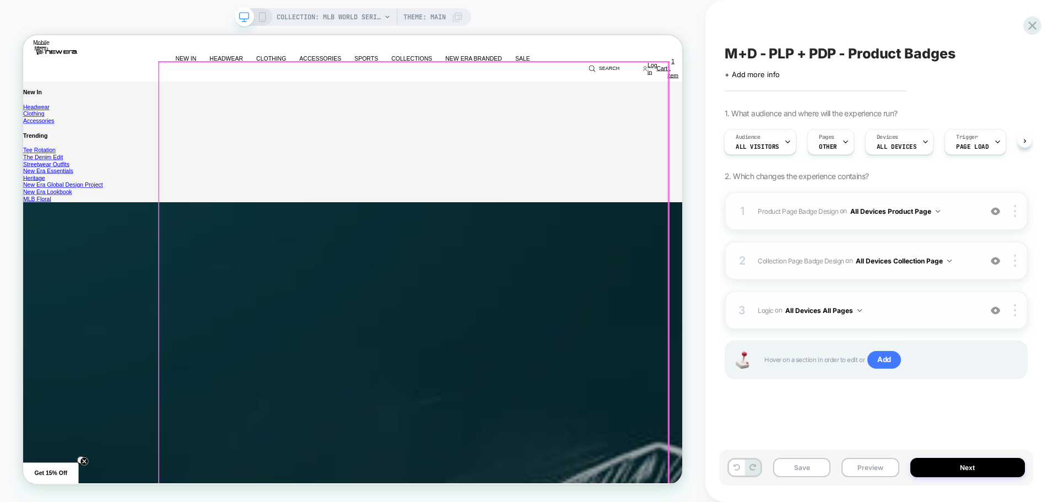
scroll to position [0, 0]
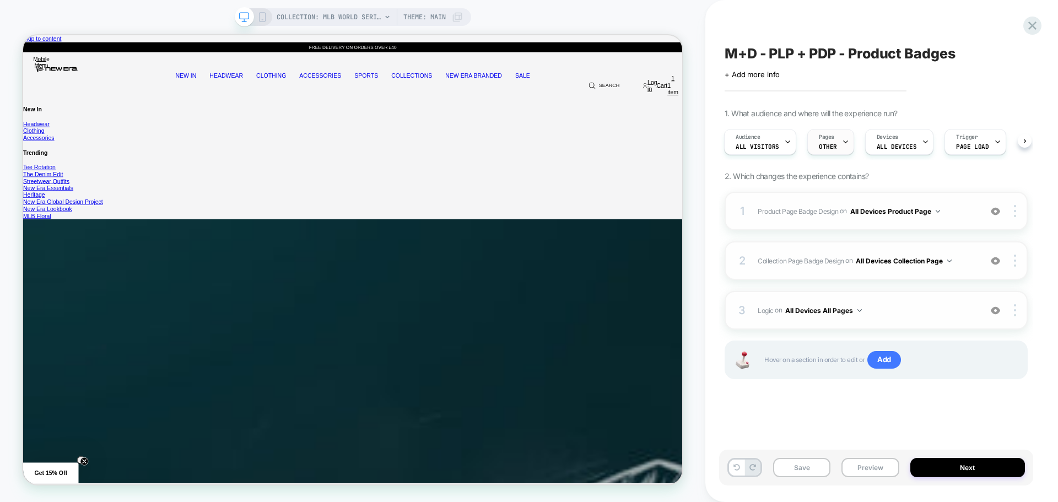
click at [819, 144] on span "OTHER" at bounding box center [828, 147] width 18 height 8
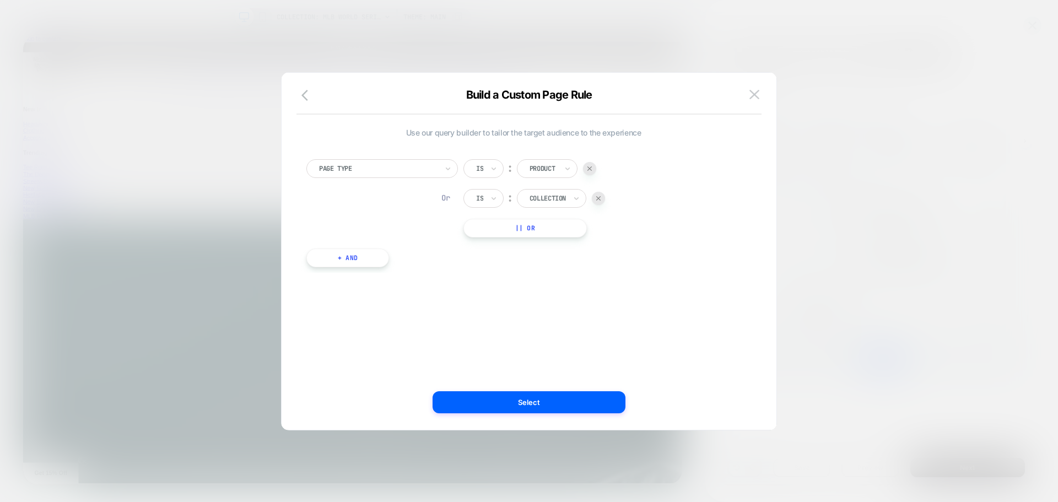
click at [869, 50] on div at bounding box center [529, 251] width 1058 height 502
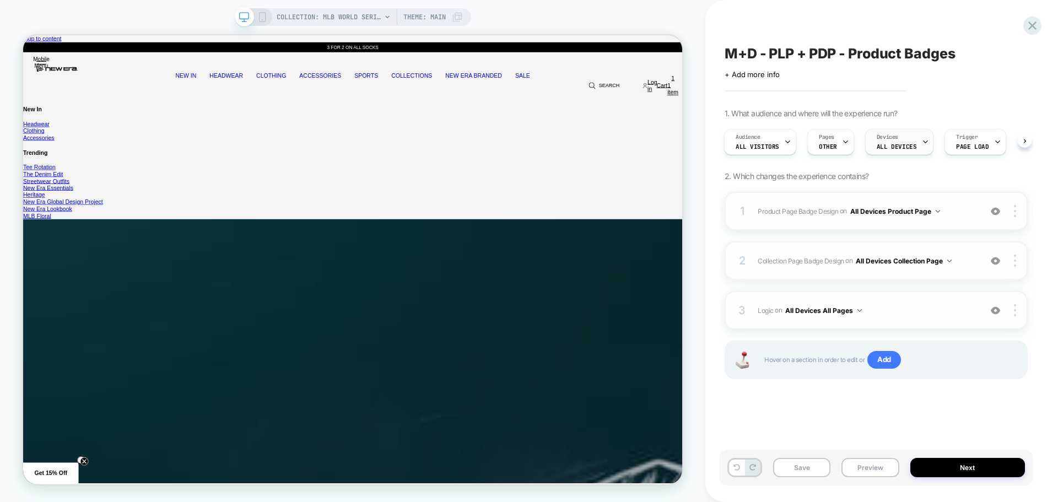
click at [902, 154] on div "Devices ALL DEVICES" at bounding box center [896, 141] width 62 height 25
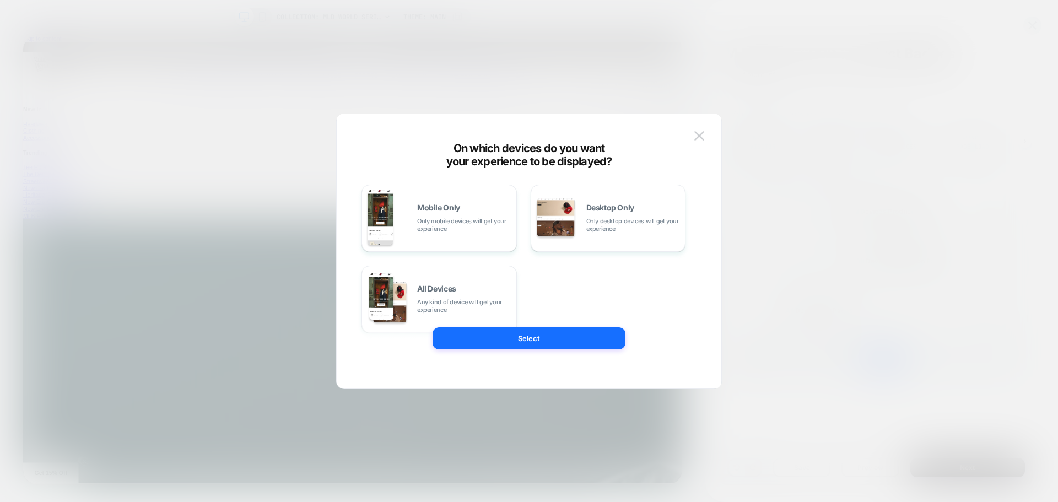
click at [956, 67] on div at bounding box center [529, 251] width 1058 height 502
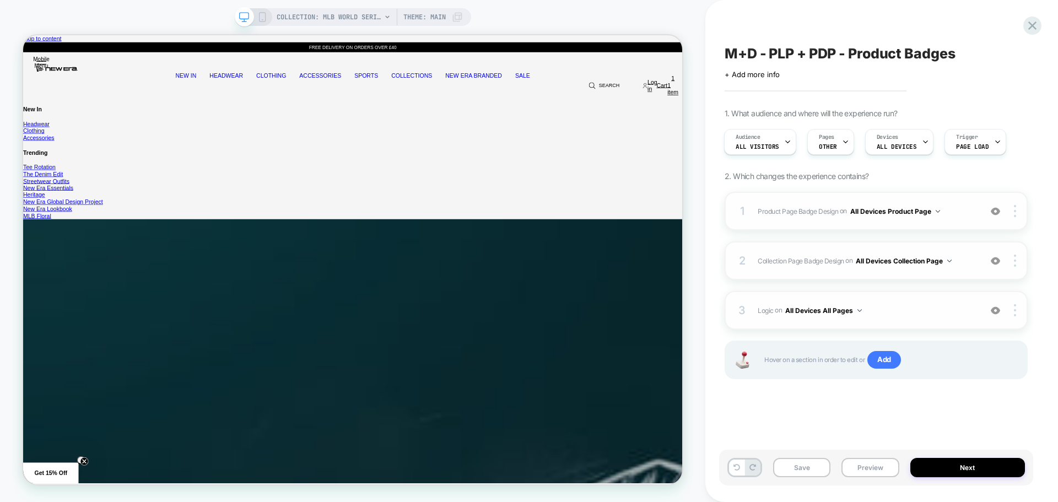
scroll to position [0, 4]
click at [1026, 145] on div "Audience All Visitors Pages OTHER Devices ALL DEVICES Trigger Page Load" at bounding box center [875, 141] width 303 height 37
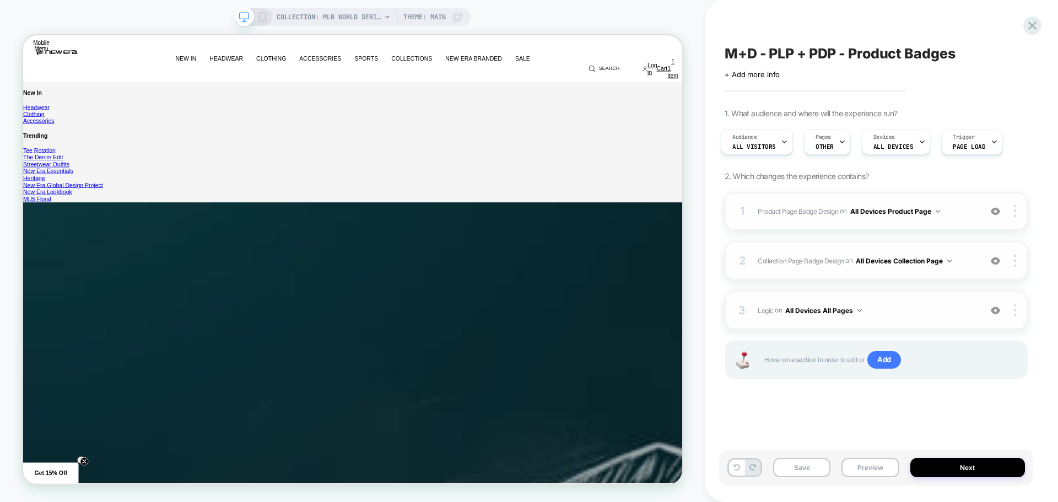
scroll to position [441, 0]
click at [946, 224] on div "1 Product Page Badge Design Adding Text BEFORE footer on All Devices Product Pa…" at bounding box center [875, 211] width 303 height 39
click at [1013, 208] on div at bounding box center [1016, 211] width 21 height 12
click at [775, 213] on span "Product Page Badge Design" at bounding box center [797, 211] width 80 height 8
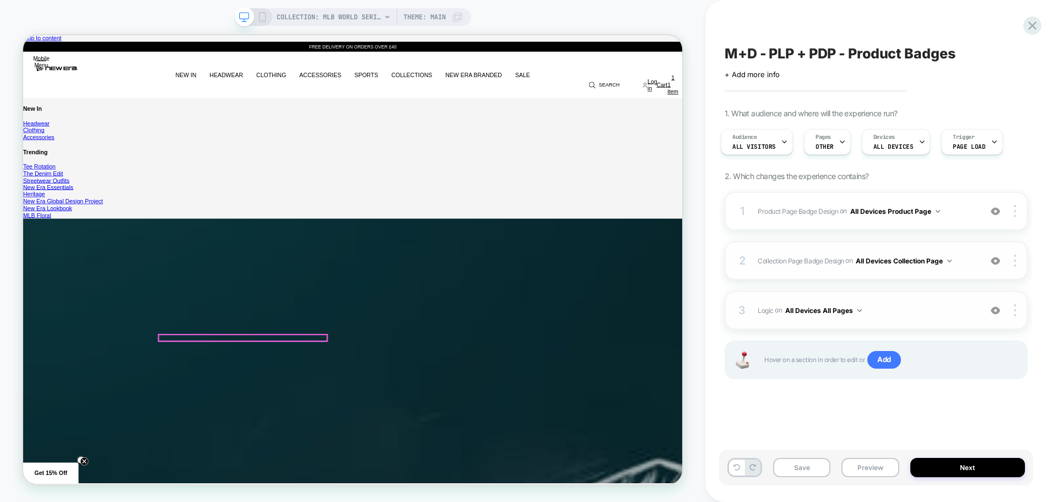
scroll to position [0, 0]
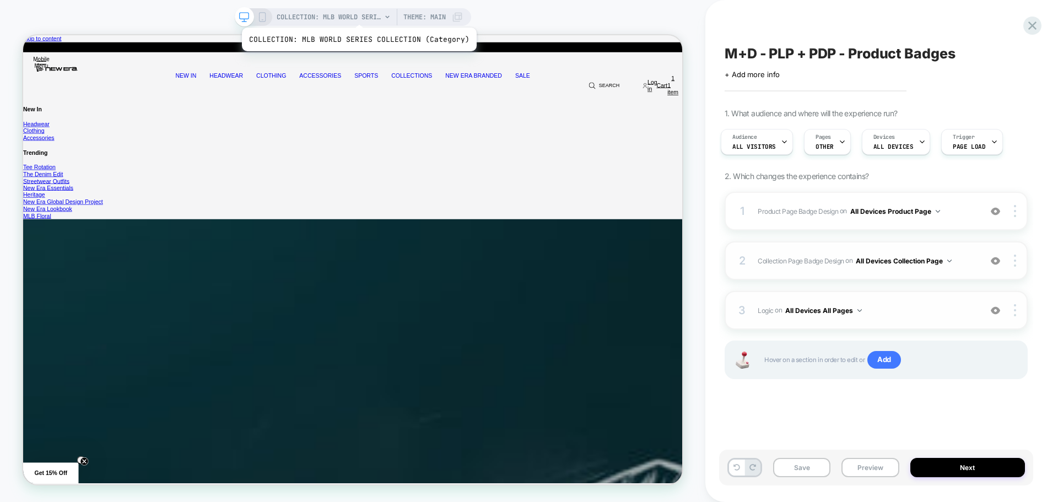
click at [356, 14] on span "COLLECTION: MLB WORLD SERIES COLLECTION (Category)" at bounding box center [329, 17] width 105 height 18
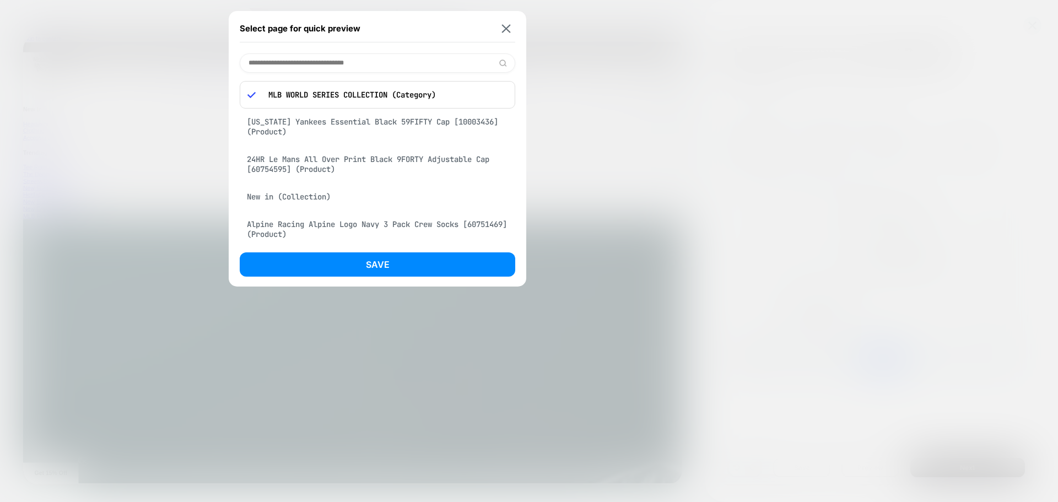
click at [359, 61] on input at bounding box center [377, 62] width 275 height 19
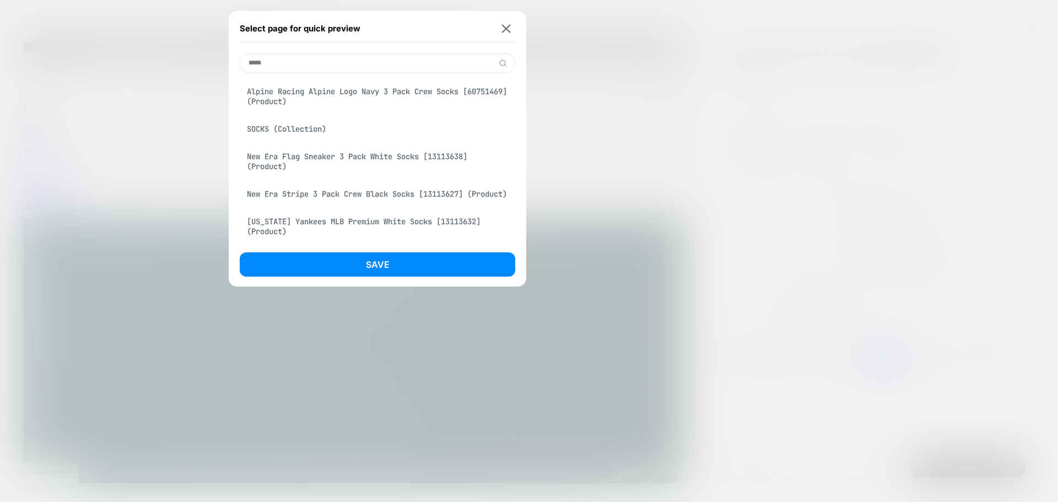
type input "*****"
click at [339, 129] on div "SOCKS (Collection)" at bounding box center [377, 128] width 275 height 21
drag, startPoint x: 334, startPoint y: 261, endPoint x: 319, endPoint y: 250, distance: 19.0
click at [334, 262] on button "Save" at bounding box center [377, 264] width 275 height 24
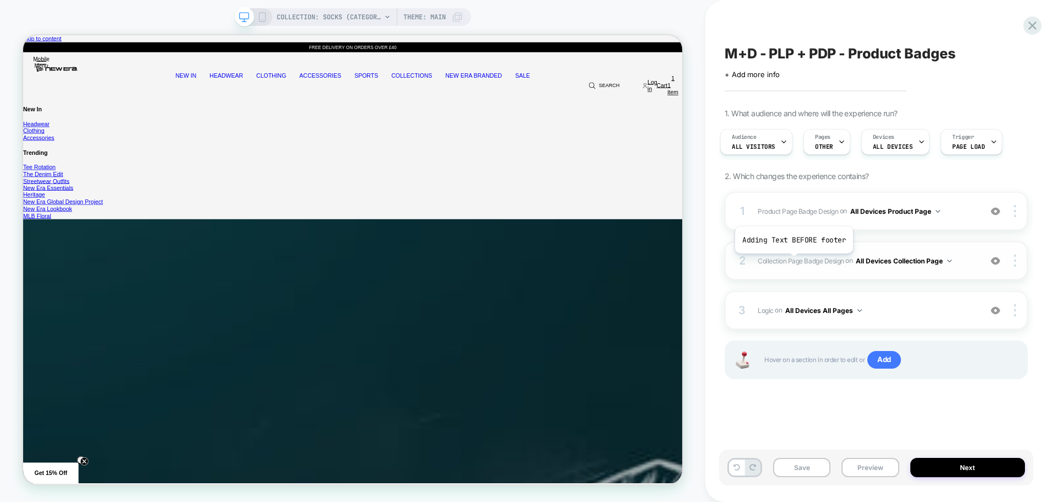
click at [793, 262] on span "Collection Page Badge Design" at bounding box center [800, 260] width 86 height 8
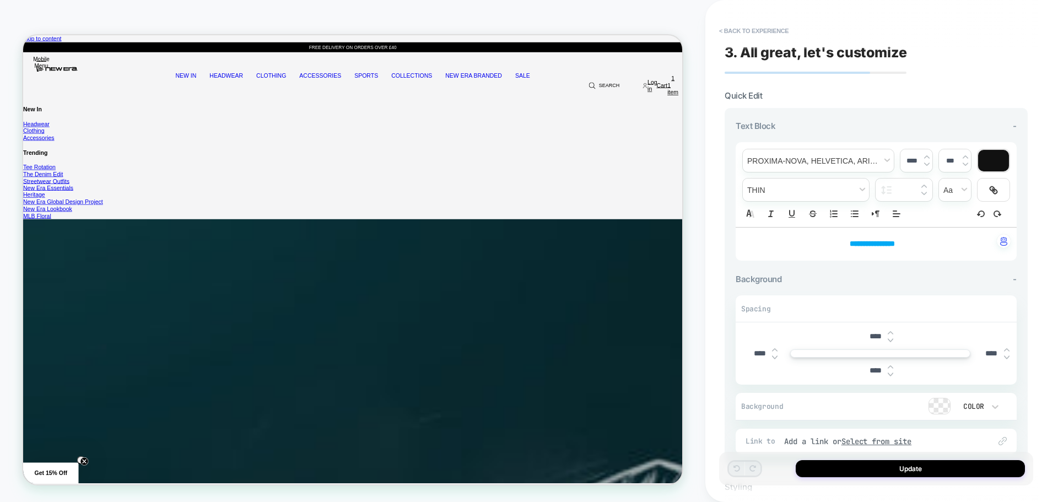
click at [876, 243] on strong "**********" at bounding box center [871, 244] width 45 height 8
click at [876, 243] on strong "**********" at bounding box center [866, 244] width 34 height 8
click at [923, 286] on div "Background - Spacing **** **** **** **** Background Color Link to Add a link or…" at bounding box center [875, 364] width 281 height 180
click at [752, 31] on button "< Back to experience" at bounding box center [753, 31] width 80 height 18
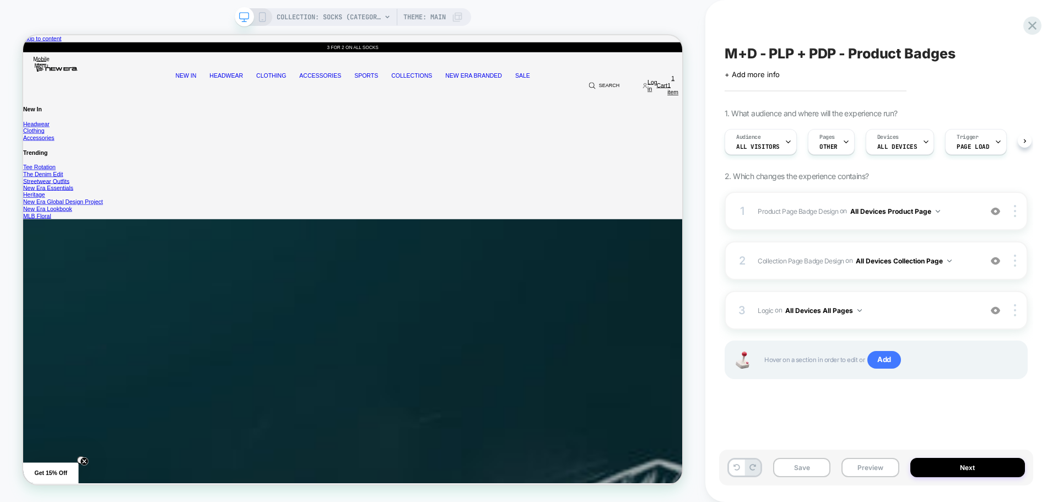
scroll to position [0, 1]
click at [846, 270] on div "2 Collection Page Badge Design Adding Text BEFORE footer on All Devices Collect…" at bounding box center [875, 260] width 303 height 39
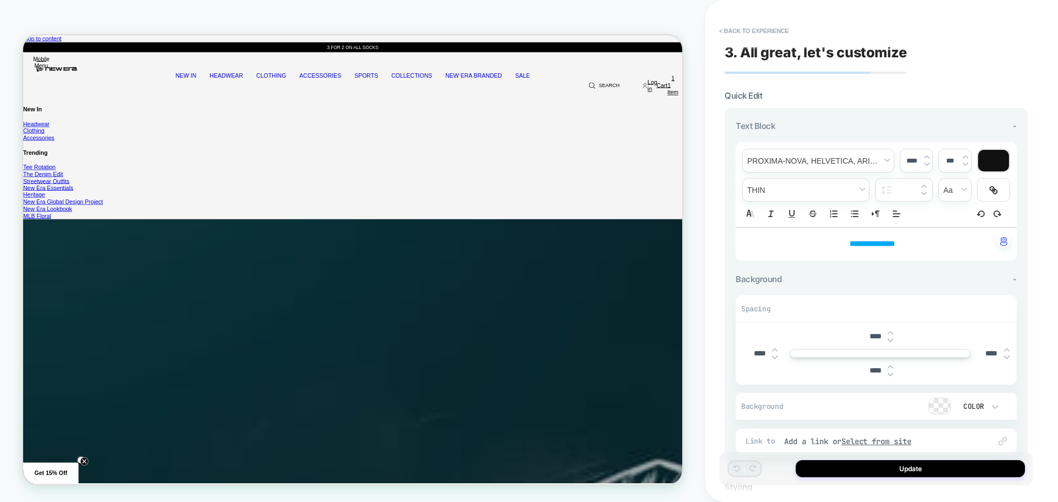
scroll to position [111, 0]
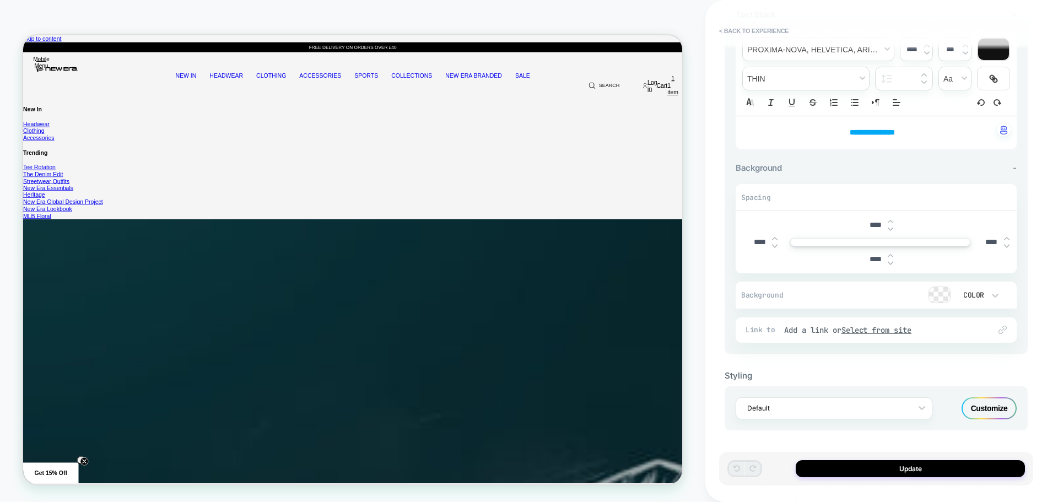
click at [992, 411] on div "Customize" at bounding box center [988, 408] width 55 height 22
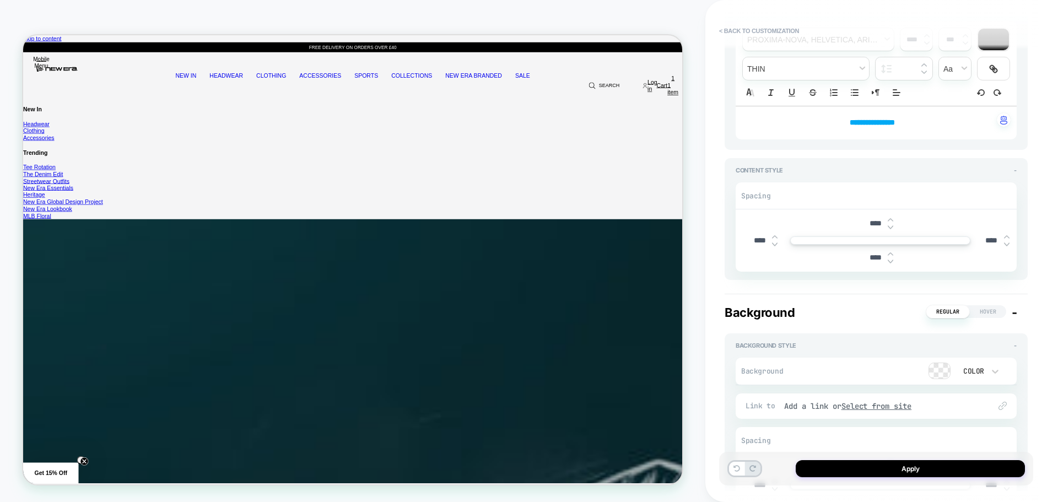
scroll to position [165, 0]
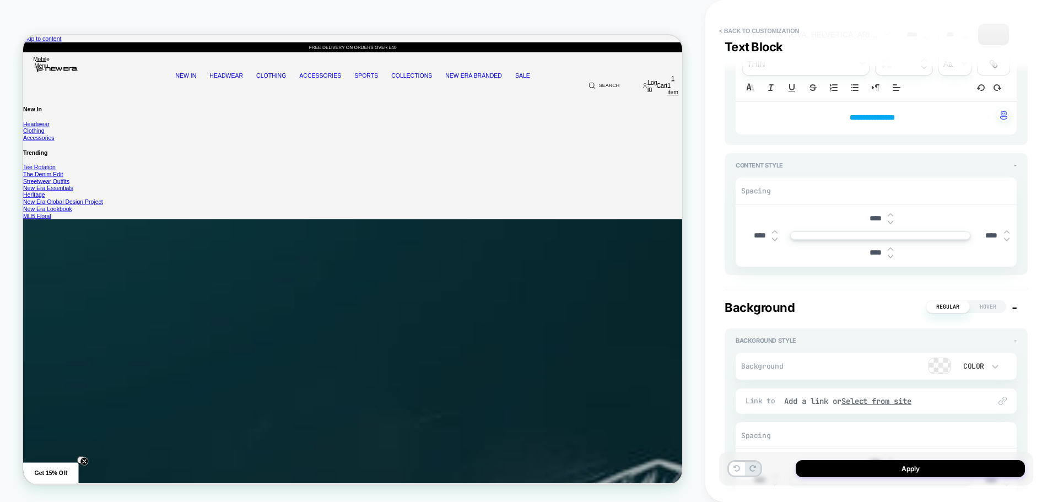
click at [884, 118] on strong "**********" at bounding box center [871, 117] width 45 height 8
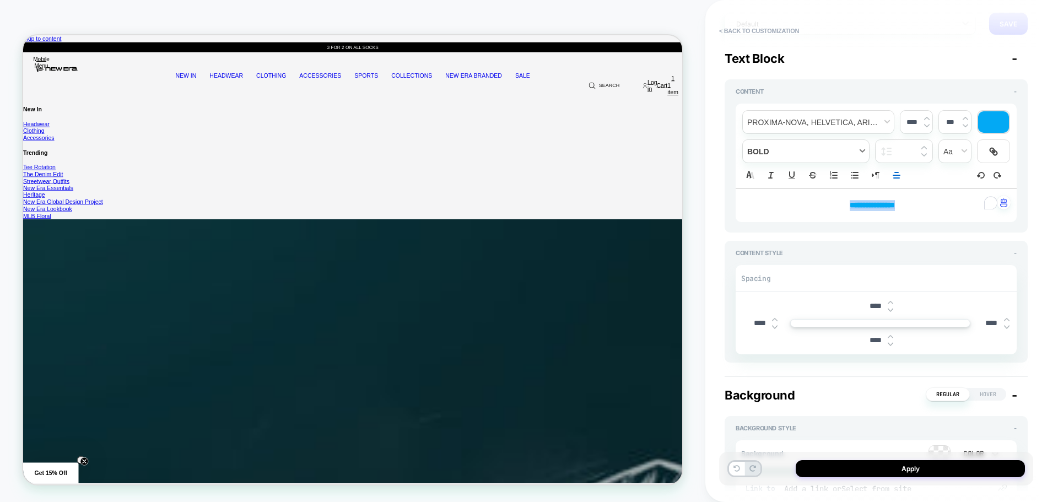
scroll to position [0, 0]
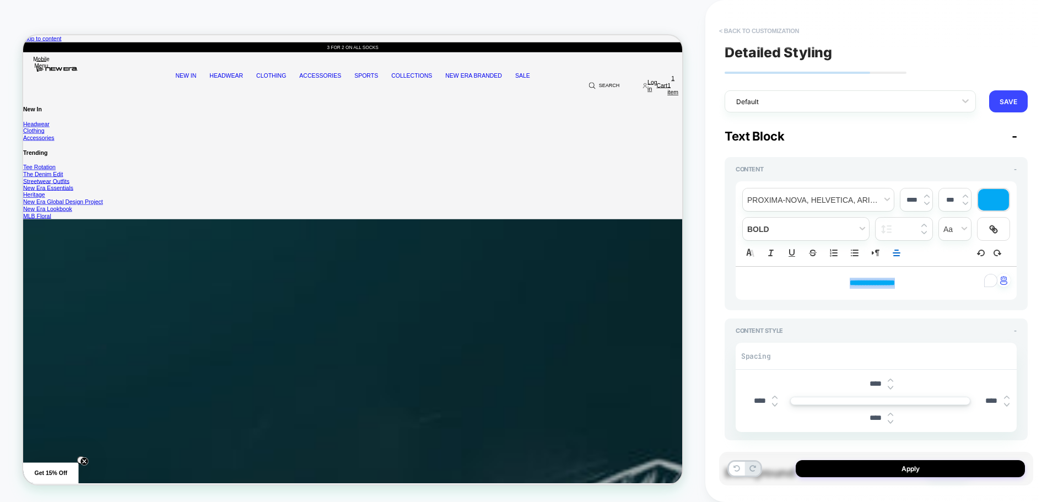
click at [778, 24] on button "< Back to customization" at bounding box center [758, 31] width 91 height 18
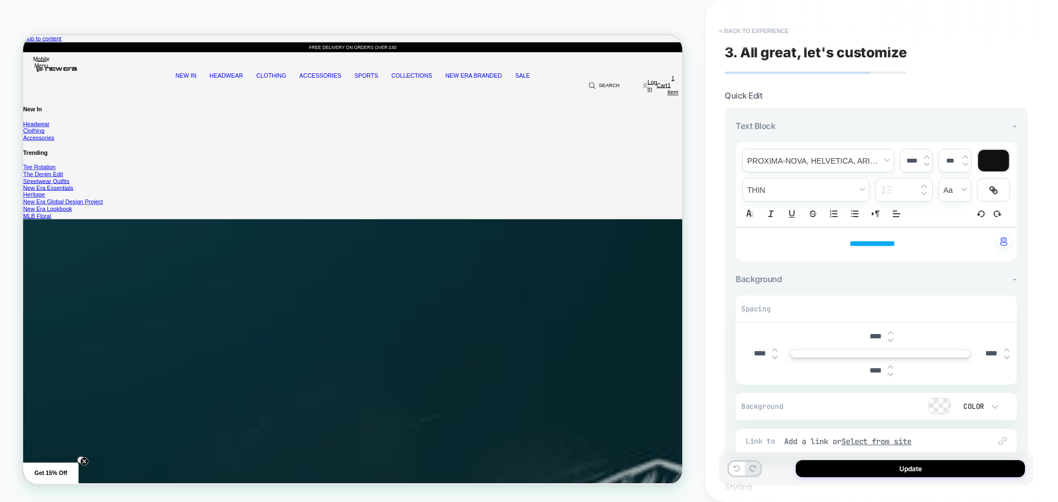
click at [771, 27] on button "< Back to experience" at bounding box center [753, 31] width 80 height 18
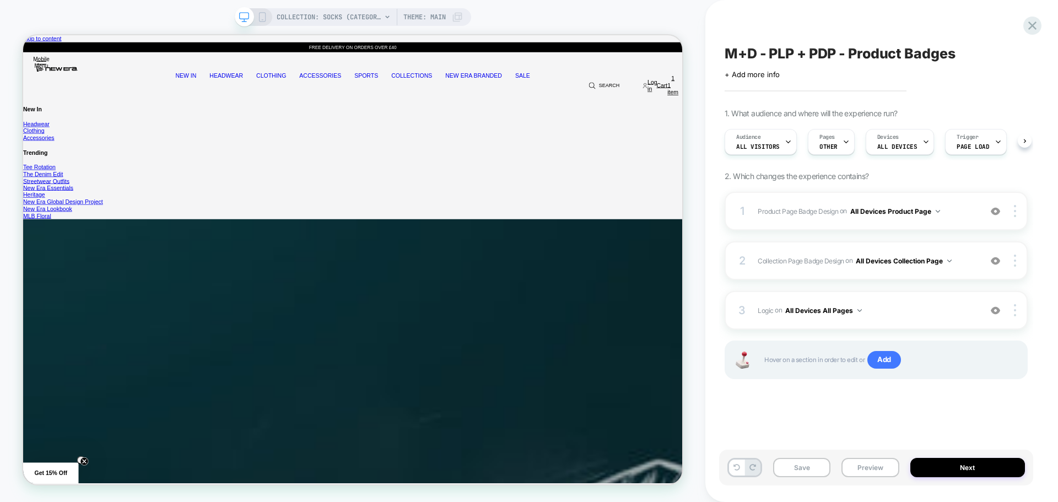
scroll to position [0, 1]
click at [1035, 22] on icon at bounding box center [1032, 25] width 8 height 8
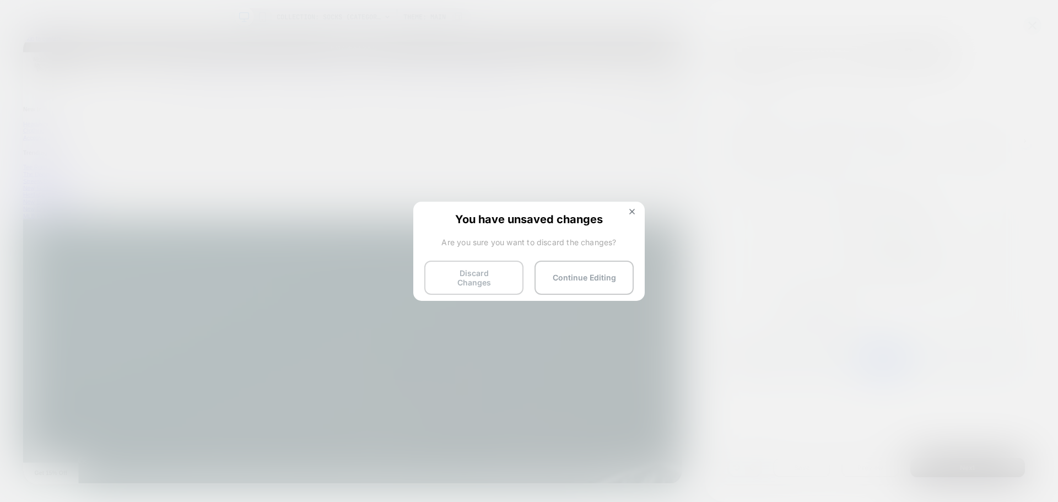
click at [507, 270] on button "Discard Changes" at bounding box center [473, 278] width 99 height 34
